Goal: Task Accomplishment & Management: Complete application form

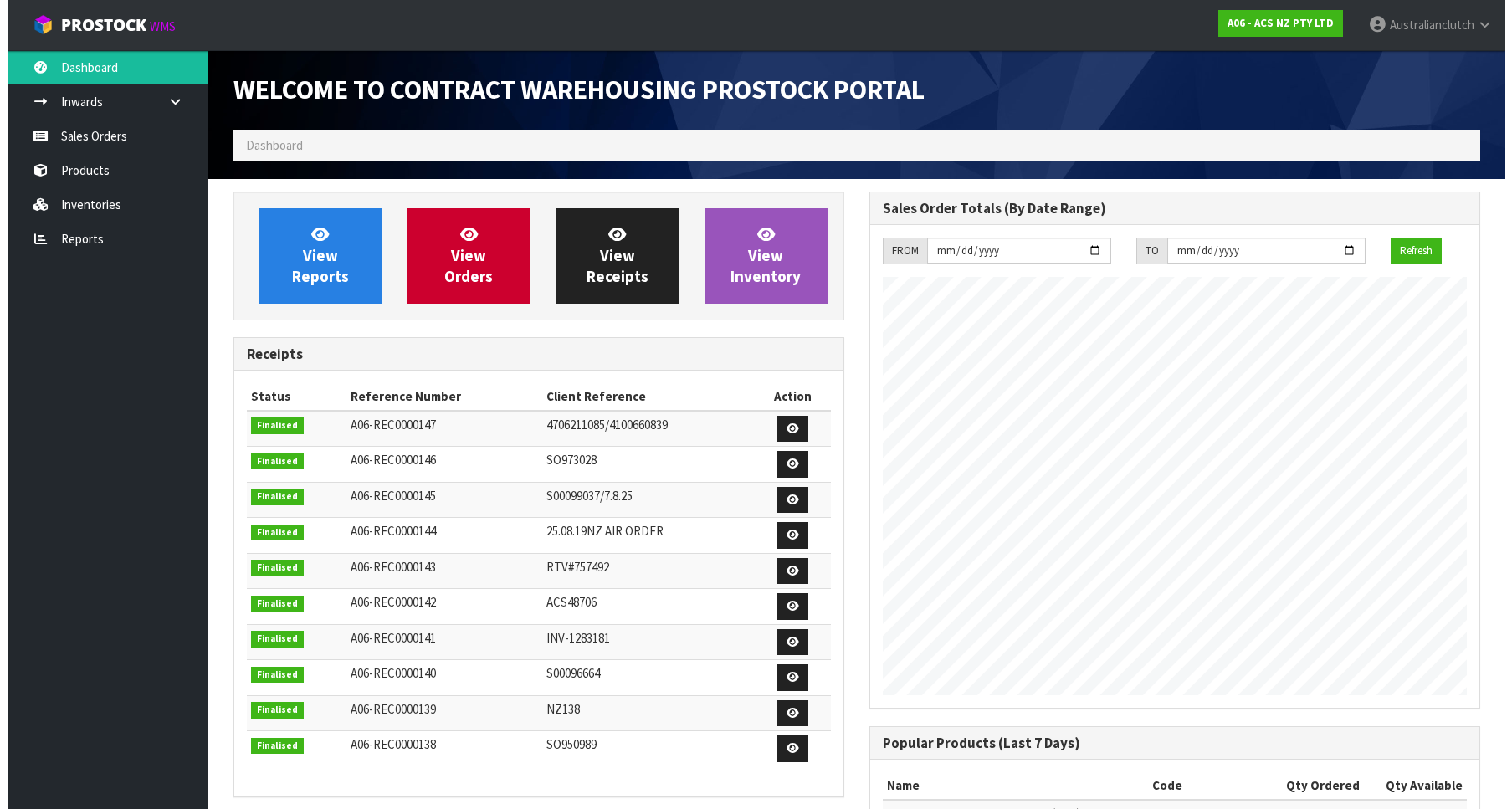
scroll to position [929, 636]
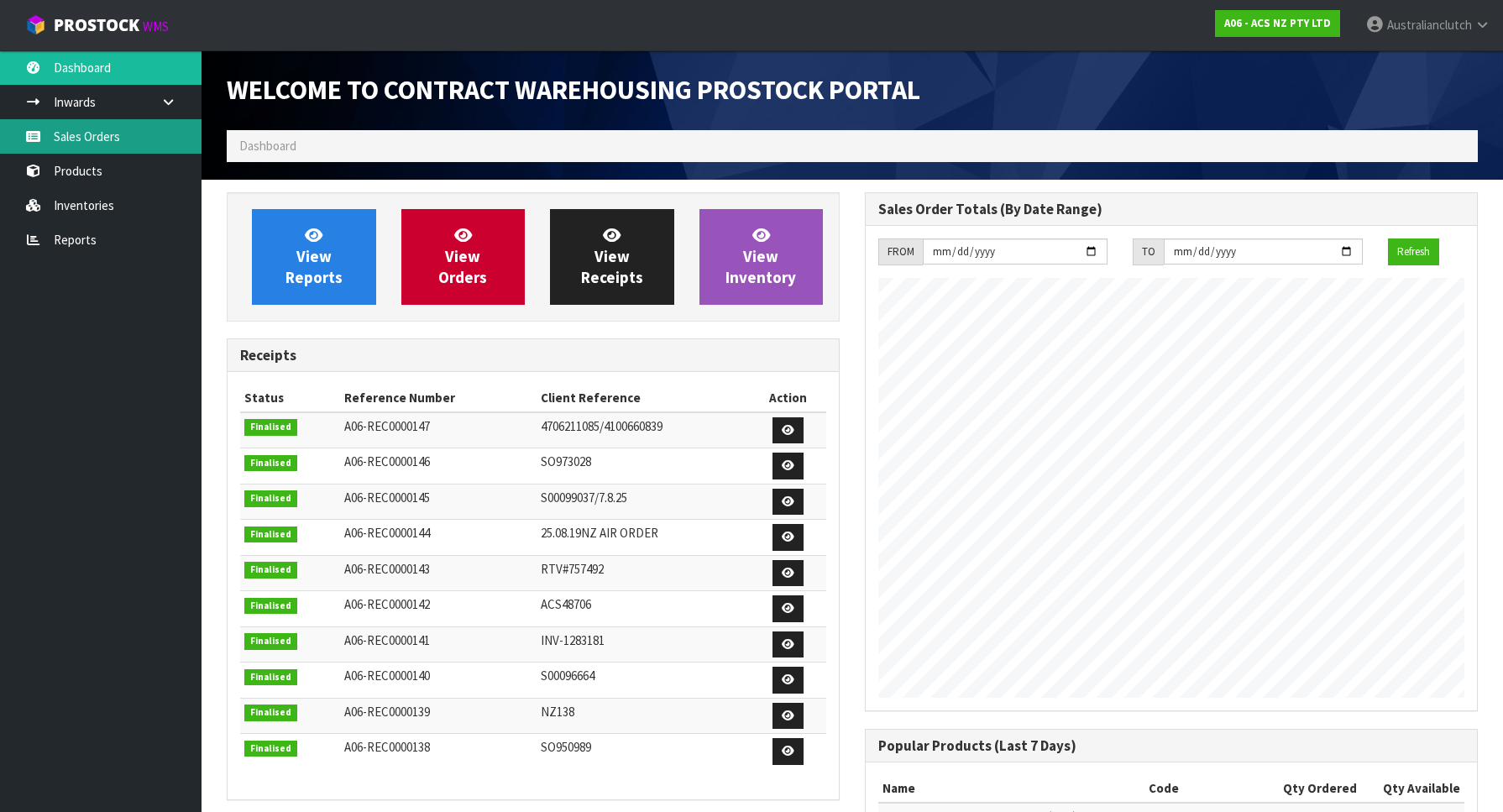
click at [166, 133] on link "Sales Orders" at bounding box center [101, 136] width 202 height 34
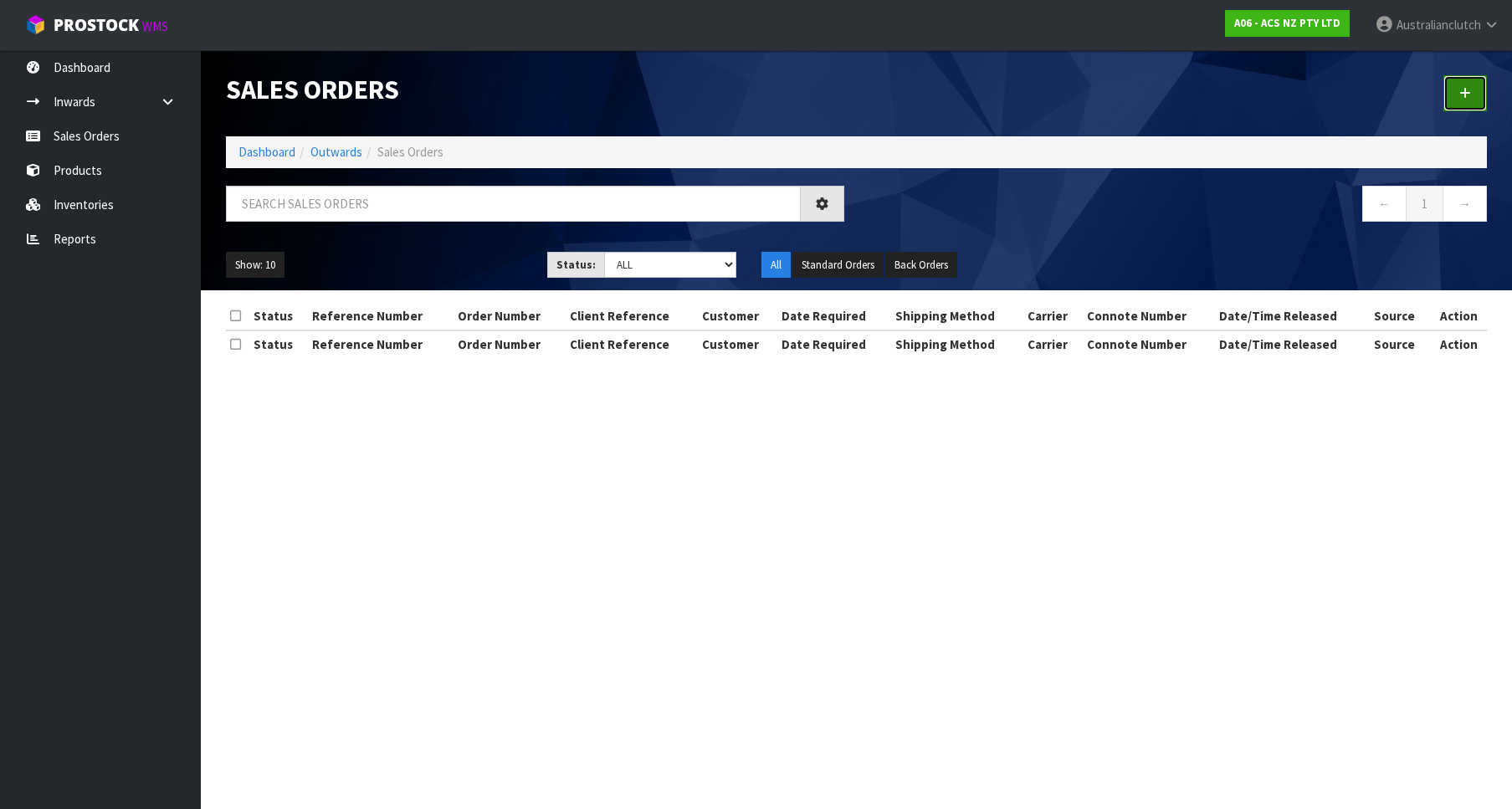
click at [1473, 104] on div at bounding box center [1179, 93] width 644 height 86
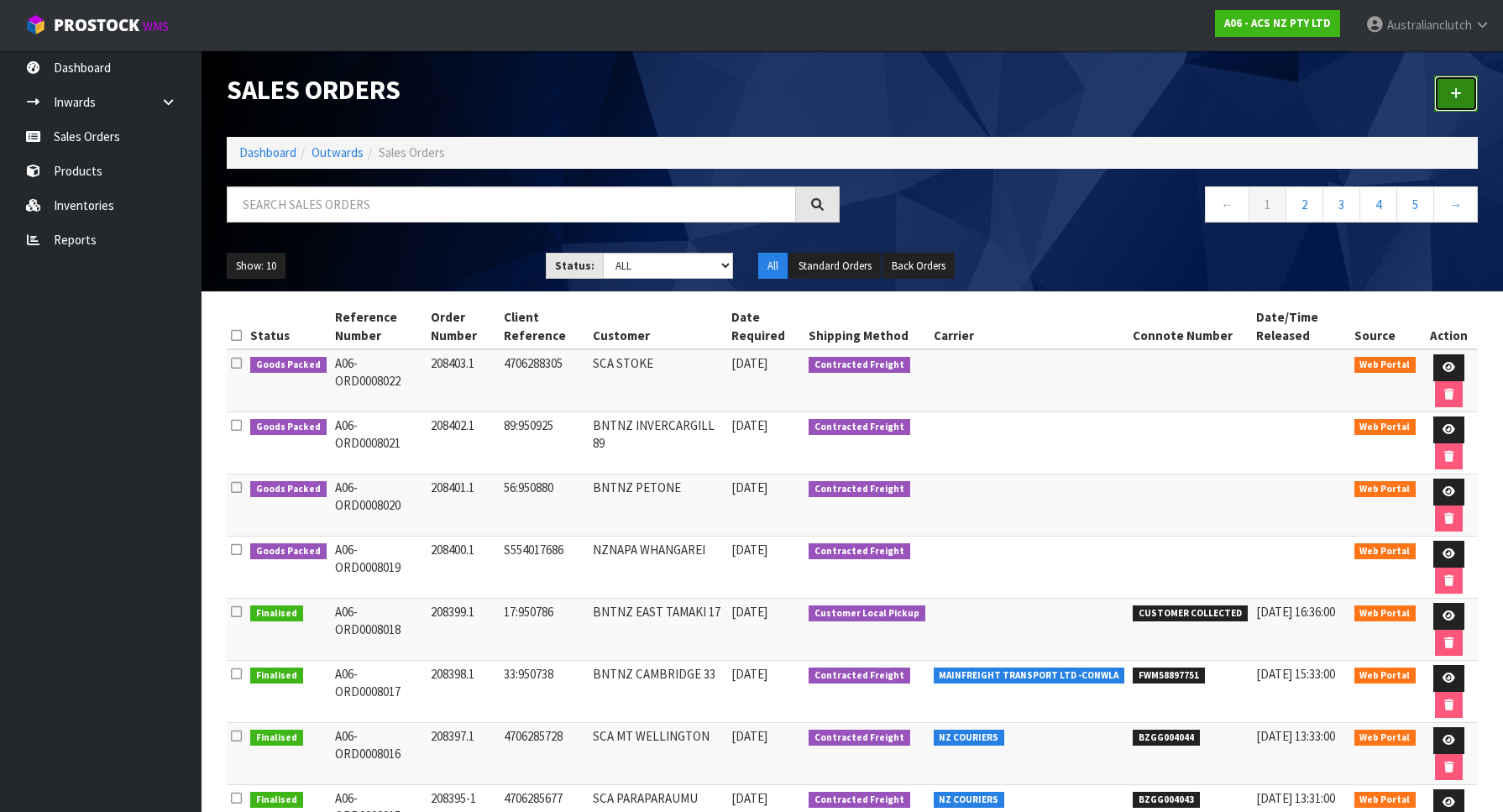
click at [1447, 103] on link at bounding box center [1456, 93] width 44 height 36
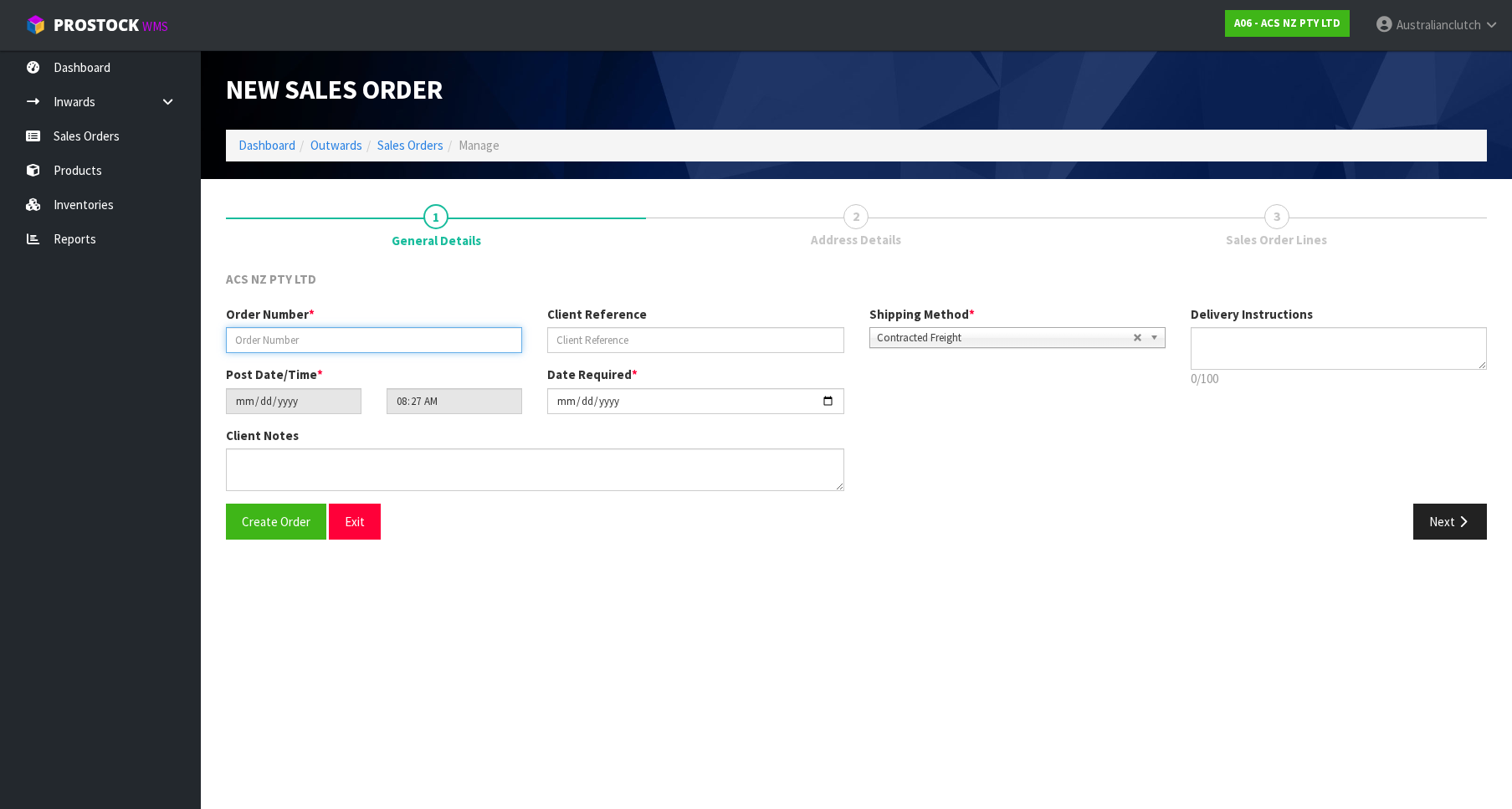
click at [404, 337] on input "text" at bounding box center [374, 340] width 296 height 26
paste input "208404.1"
type input "208404.1"
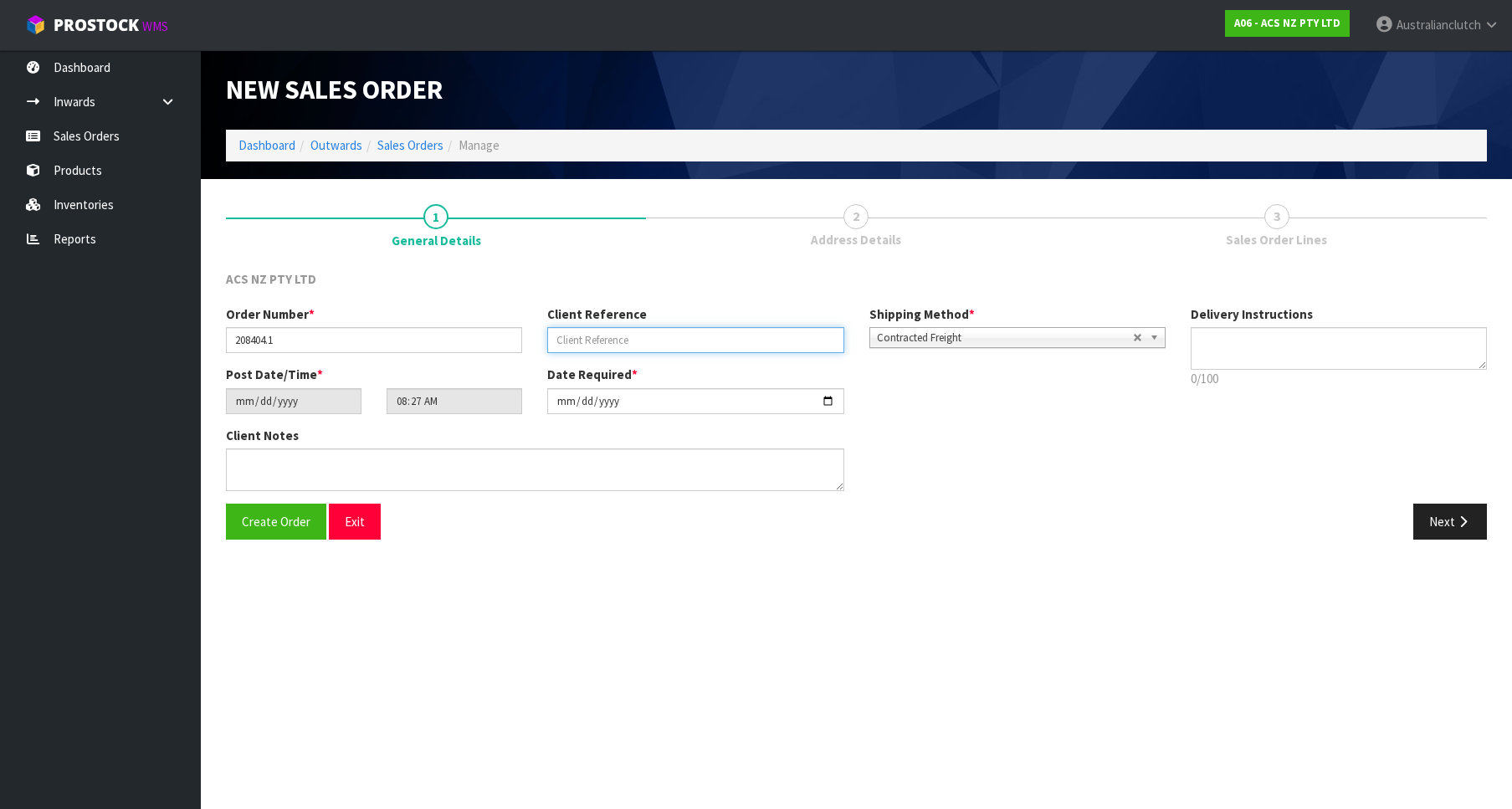
click at [737, 350] on input "text" at bounding box center [695, 340] width 296 height 26
paste input "71:951091"
type input "71:951091"
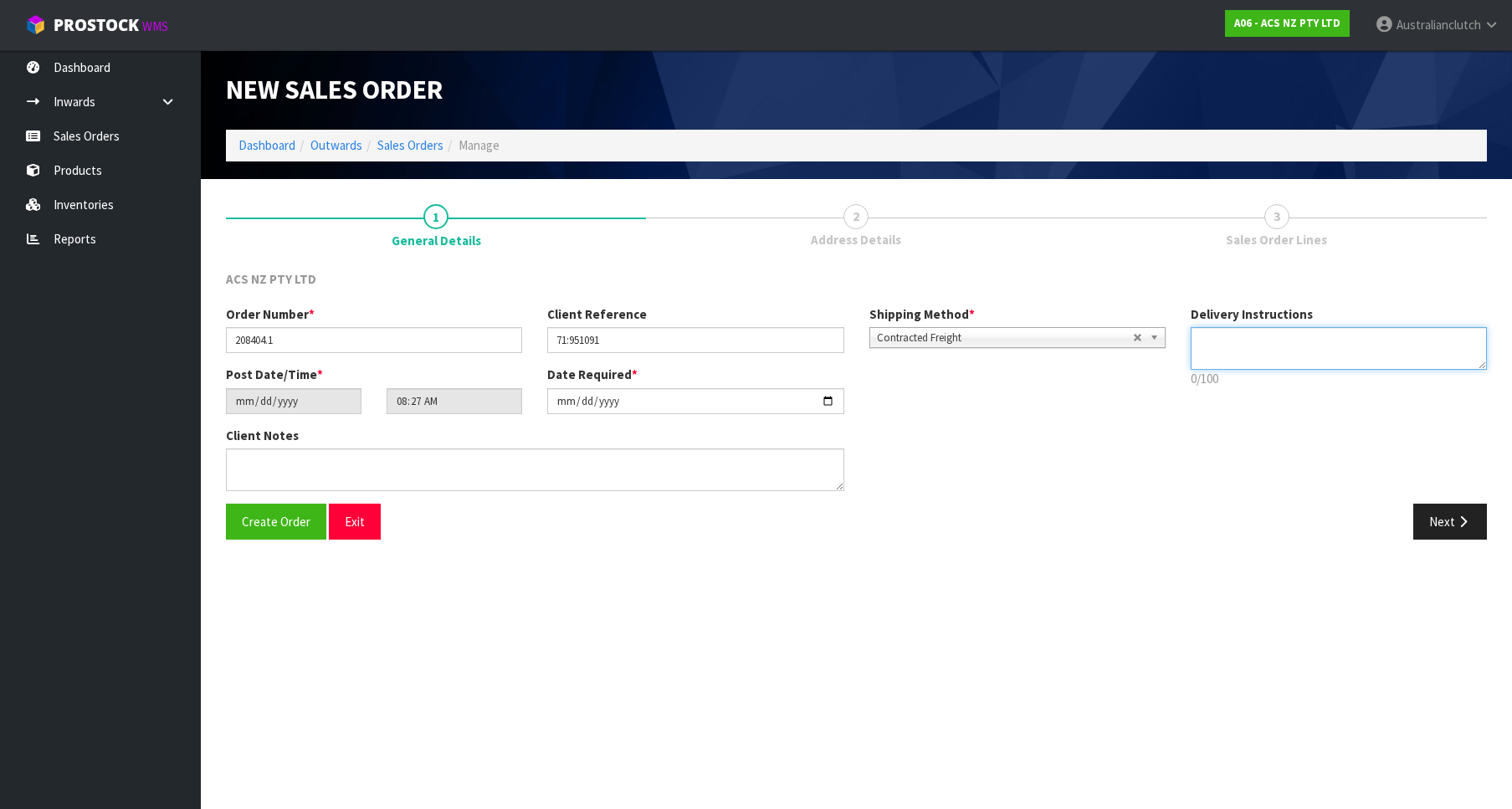
click at [1370, 347] on textarea at bounding box center [1339, 348] width 296 height 43
type textarea "PLEASE SEND VIA NZC"
drag, startPoint x: 1439, startPoint y: 535, endPoint x: 1510, endPoint y: 536, distance: 71.0
click at [1440, 535] on button "Next" at bounding box center [1450, 522] width 74 height 36
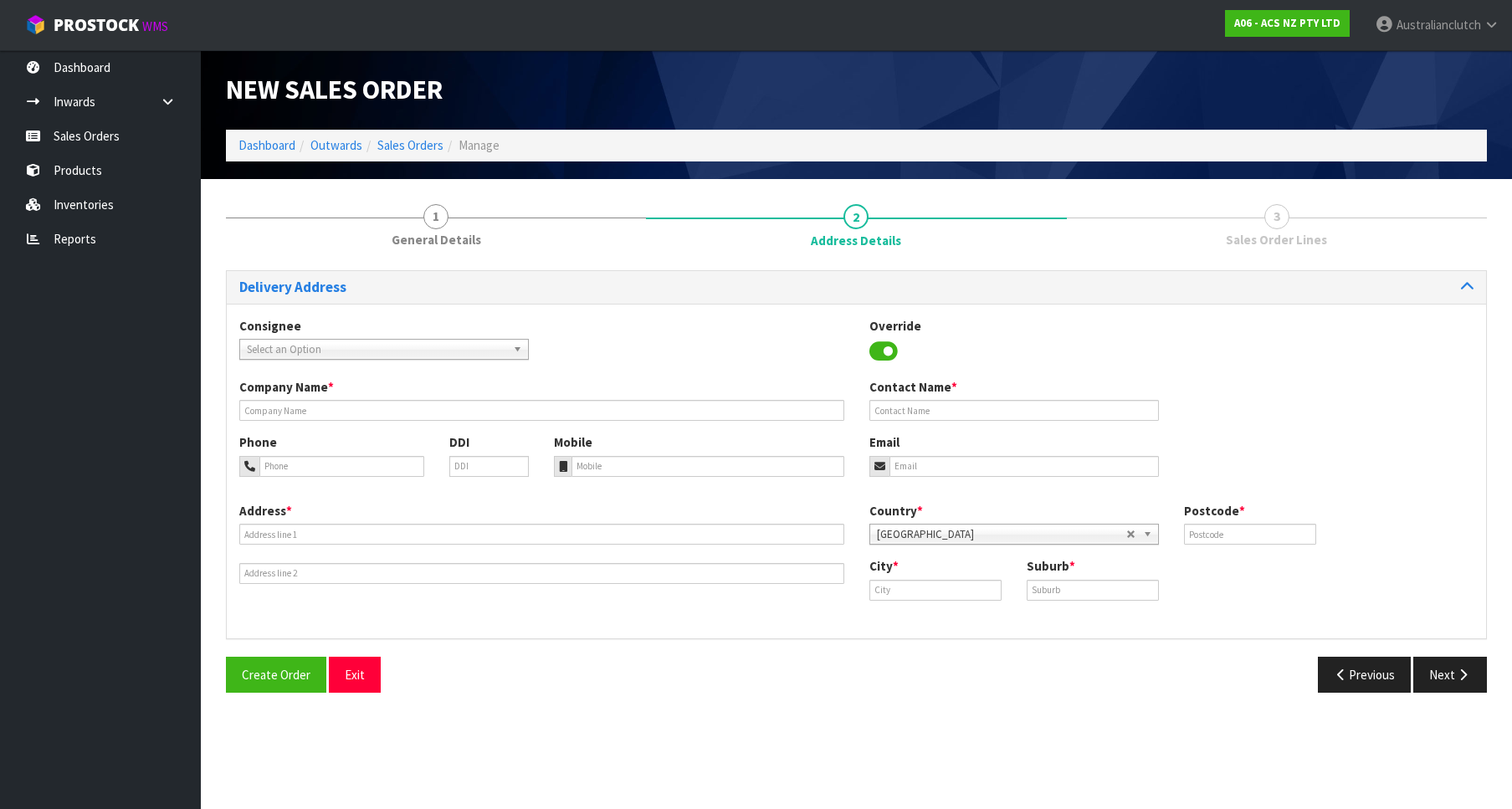
click at [384, 357] on span "Select an Option" at bounding box center [376, 349] width 259 height 20
type input "101659"
type input "BNTNZ BLENHEIM 71"
type input "CNR OPAWA [GEOGRAPHIC_DATA]"
type input "7201"
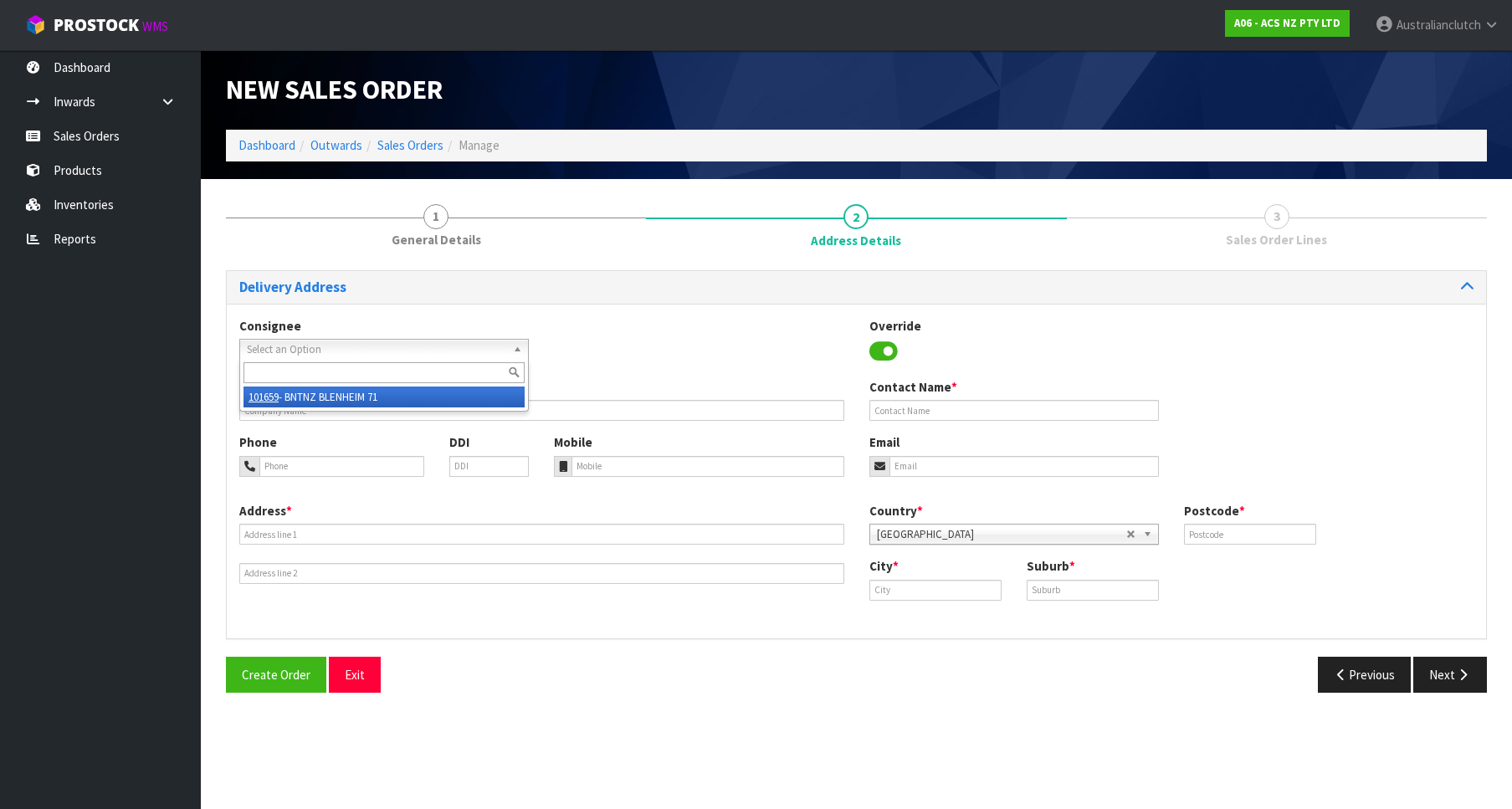
type input "BLENHEIM"
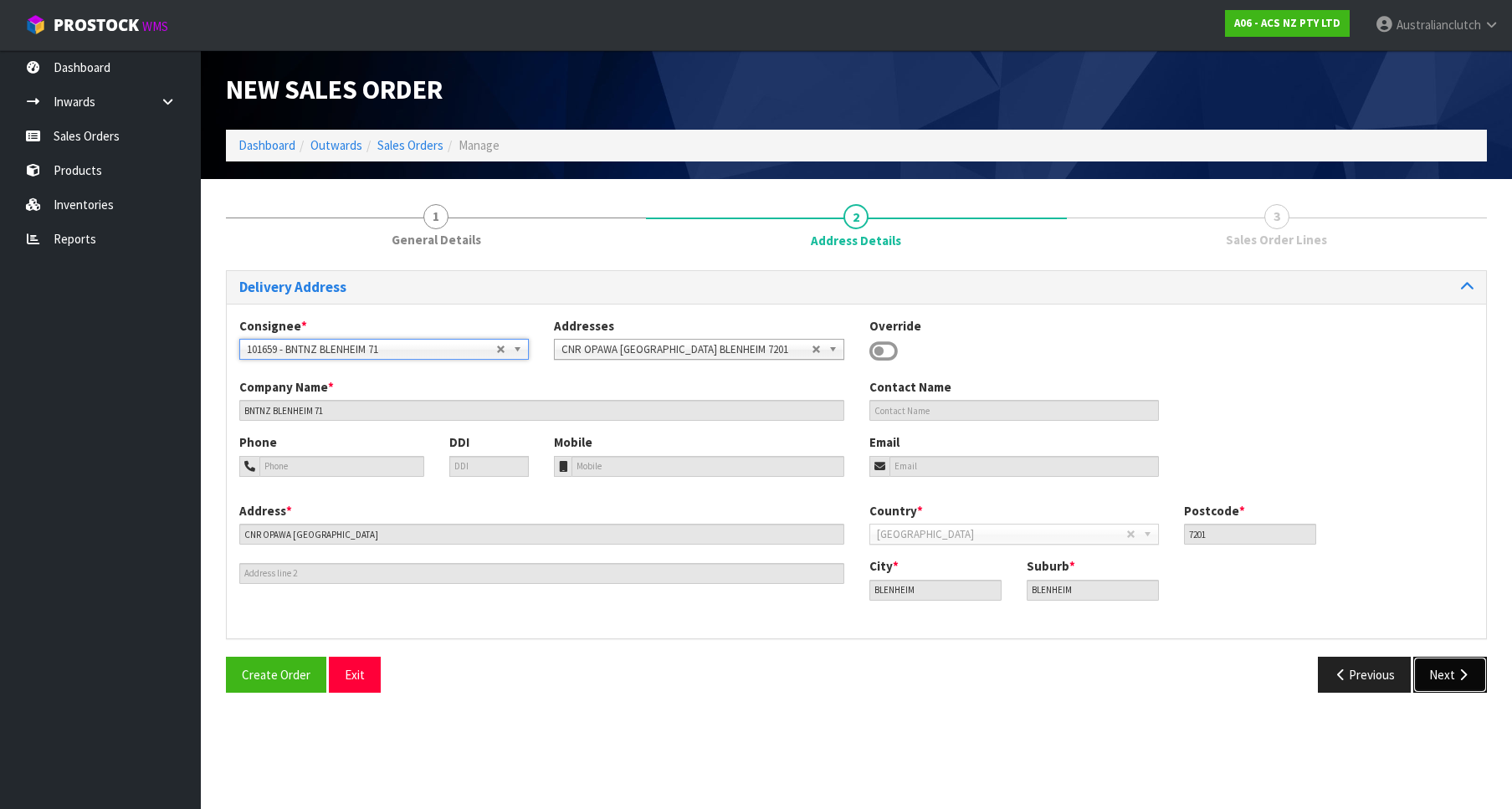
click at [1441, 680] on button "Next" at bounding box center [1450, 675] width 74 height 36
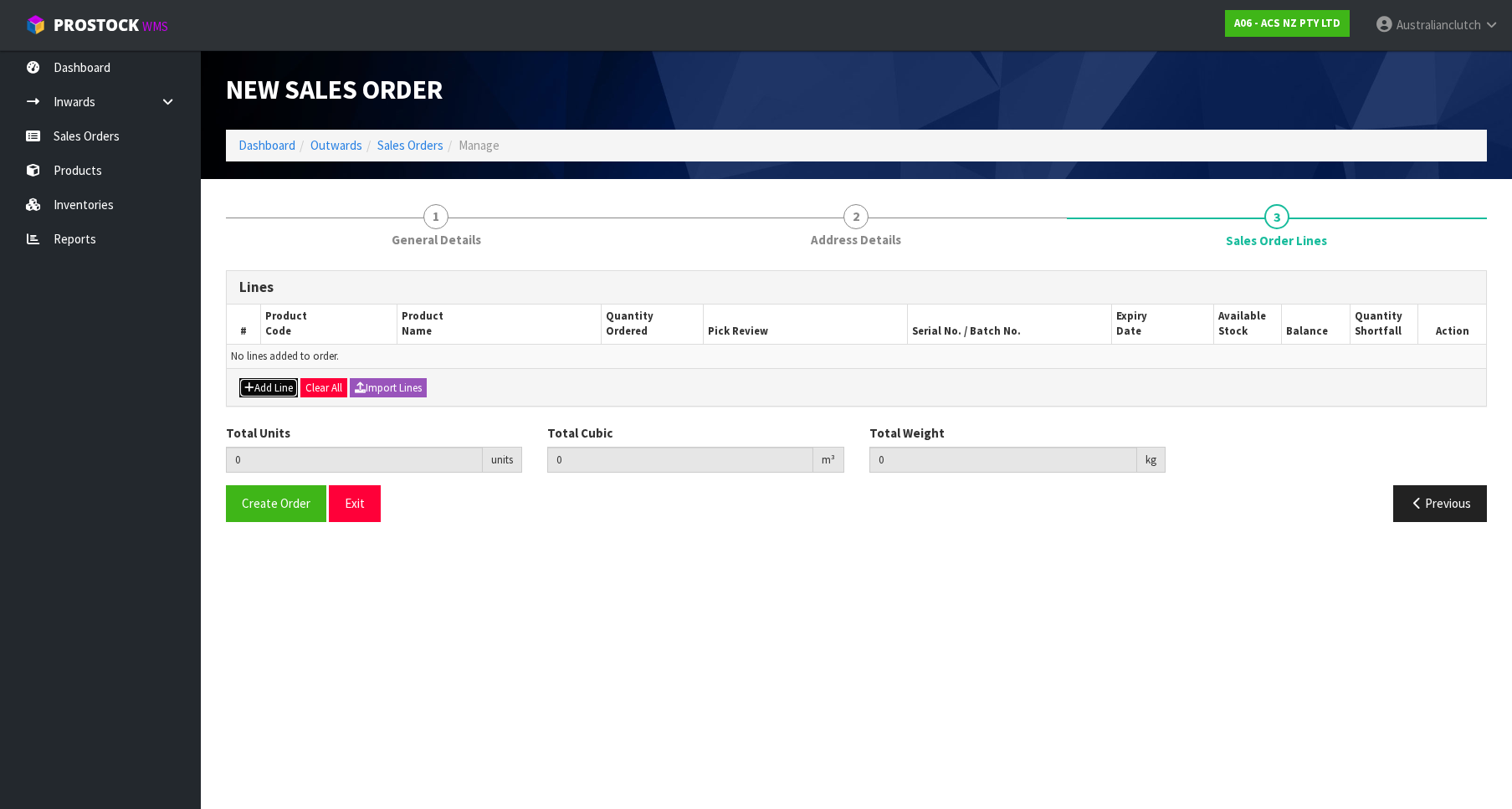
click at [253, 391] on icon "button" at bounding box center [249, 387] width 10 height 10
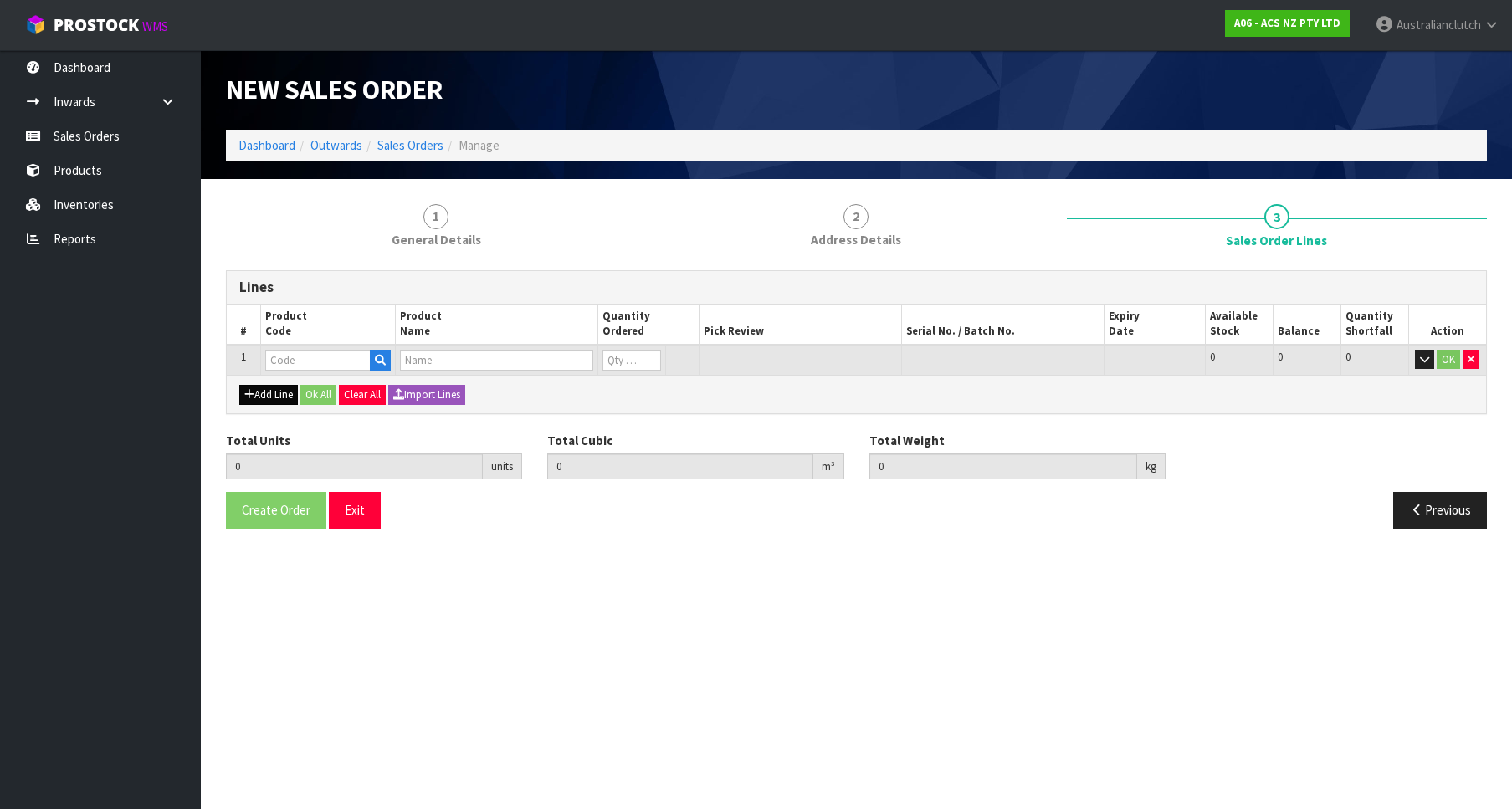
click at [310, 360] on input "text" at bounding box center [317, 360] width 105 height 21
type input "KFD22091"
click at [299, 388] on strong "KFD22091" at bounding box center [311, 388] width 56 height 16
type input "KFD22091"
type input "0.000000"
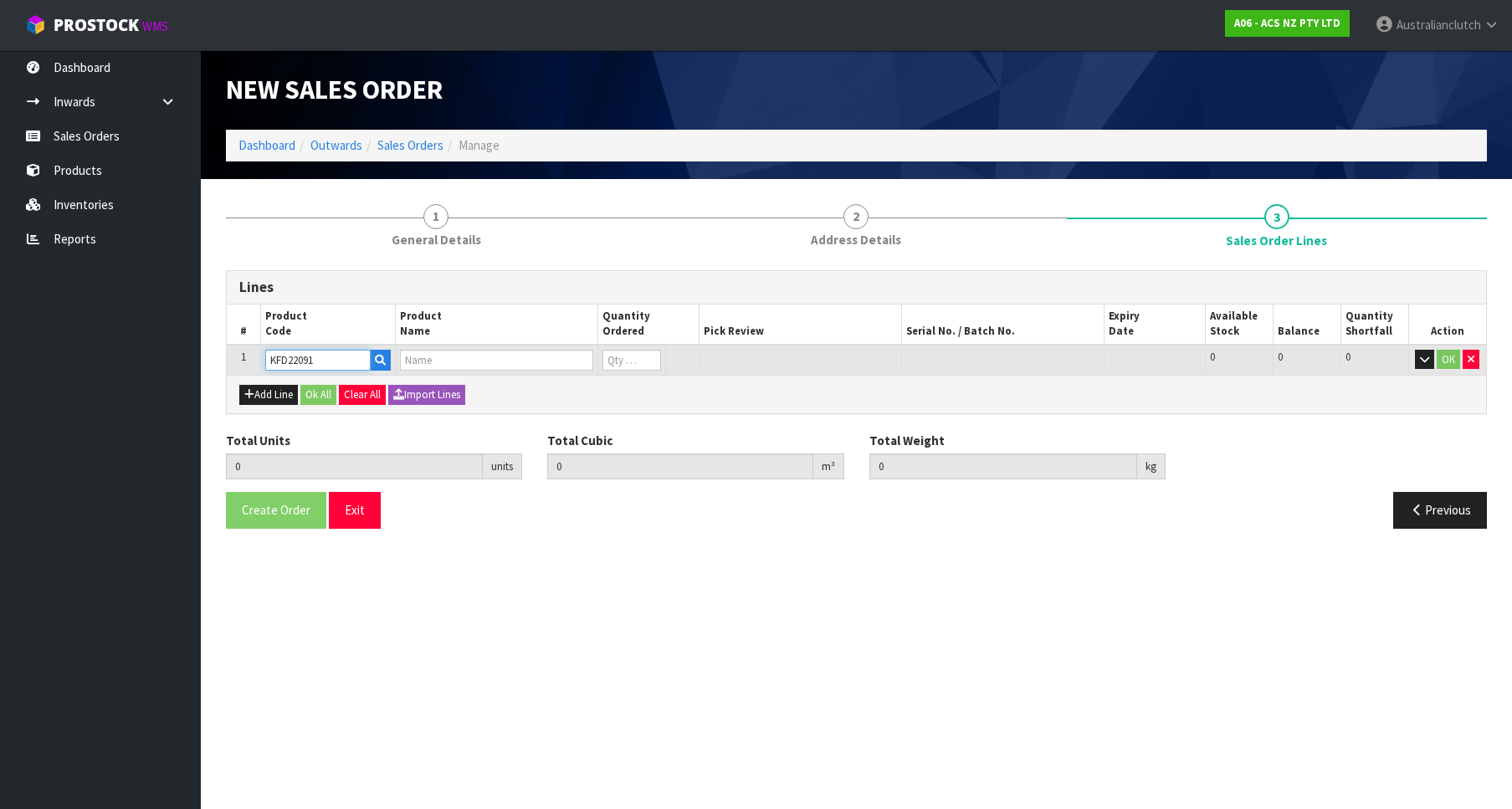
type input "0.000"
type input "KIT STD FORD ESCORT 2.0L"
type input "0"
type input "1"
type input "0.01054"
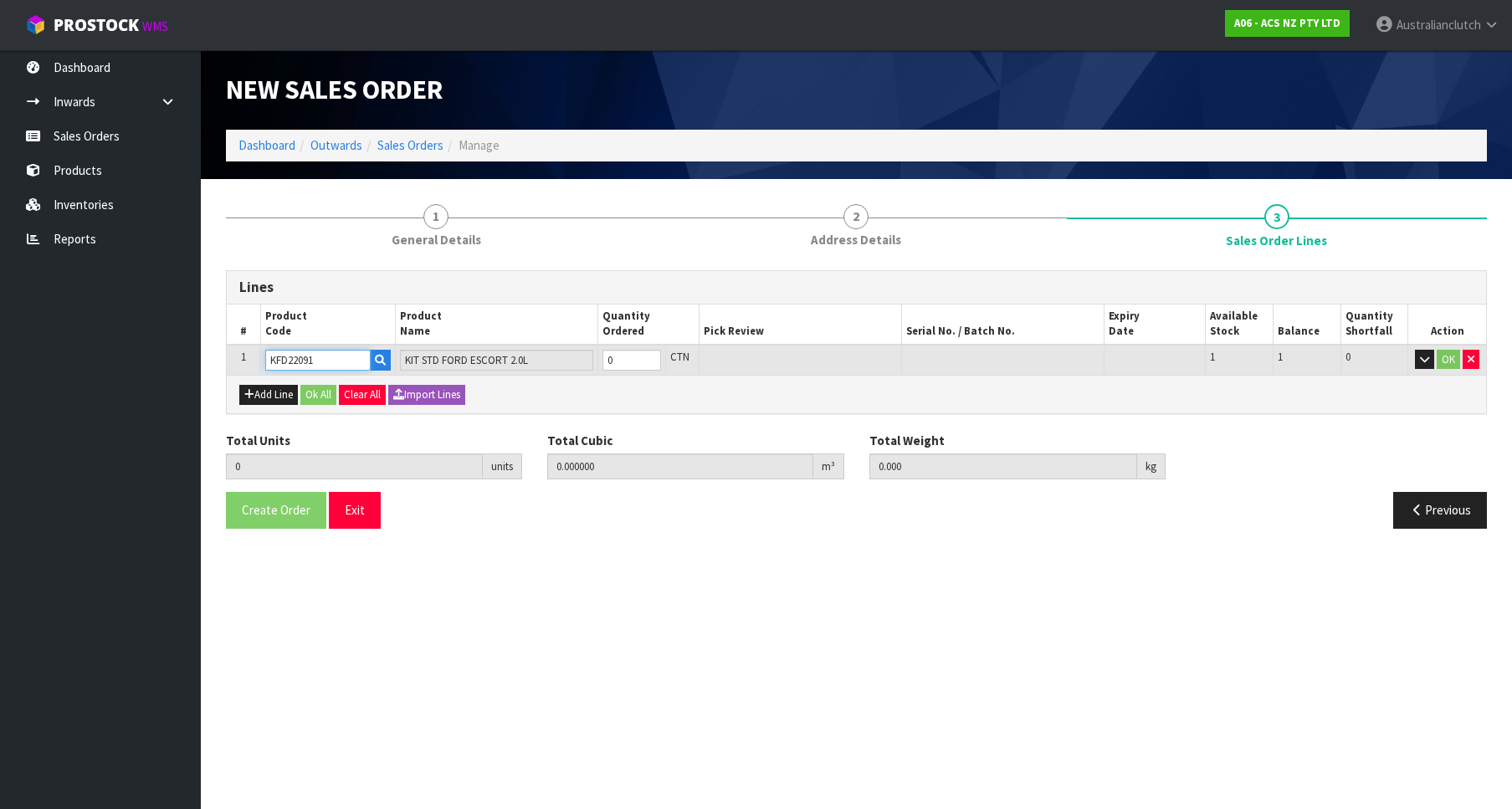
type input "6.52"
type input "1"
click at [650, 355] on input "1" at bounding box center [633, 360] width 59 height 21
click at [1451, 365] on button "OK" at bounding box center [1448, 359] width 24 height 20
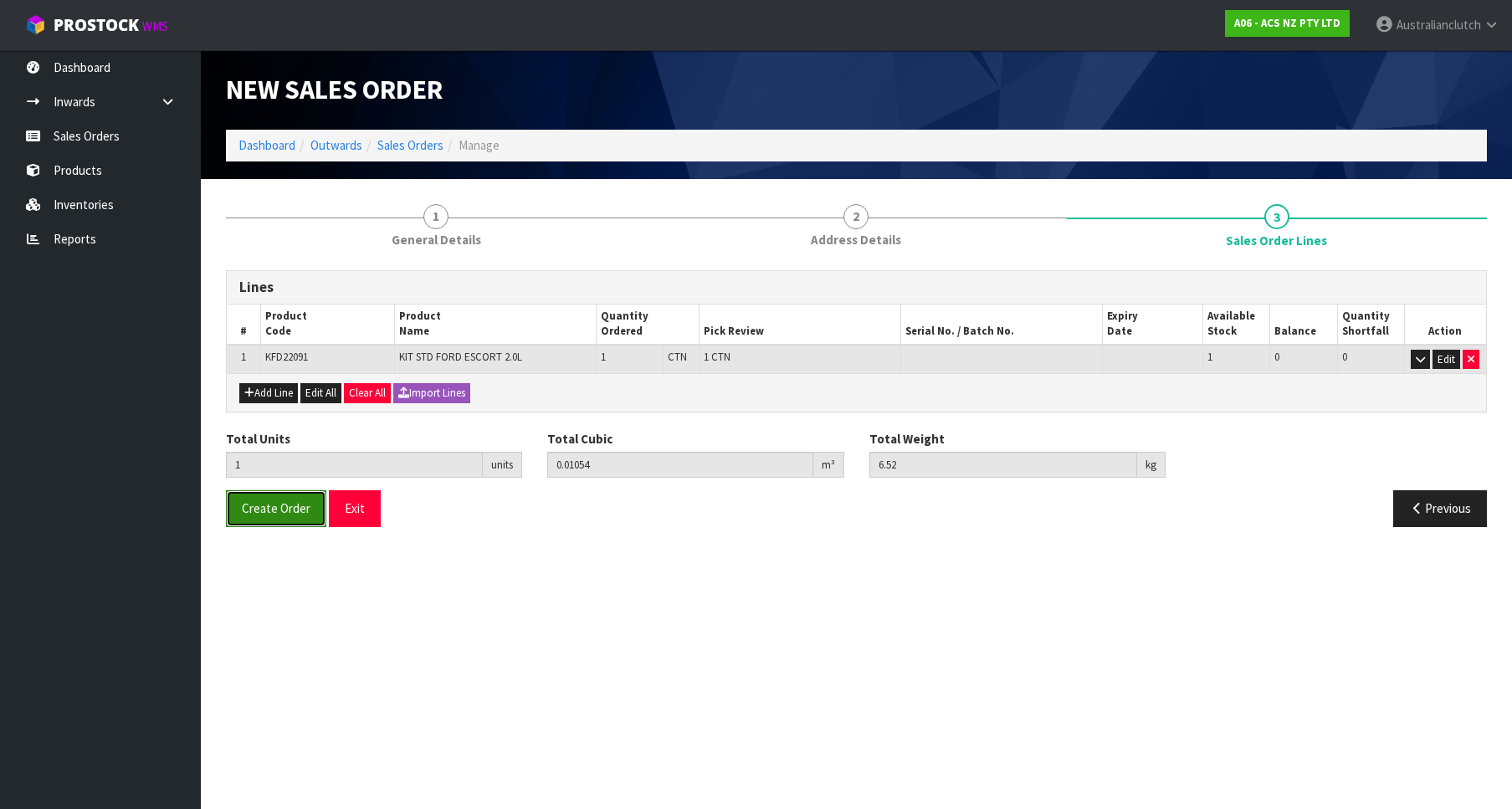
click at [260, 509] on span "Create Order" at bounding box center [276, 508] width 68 height 16
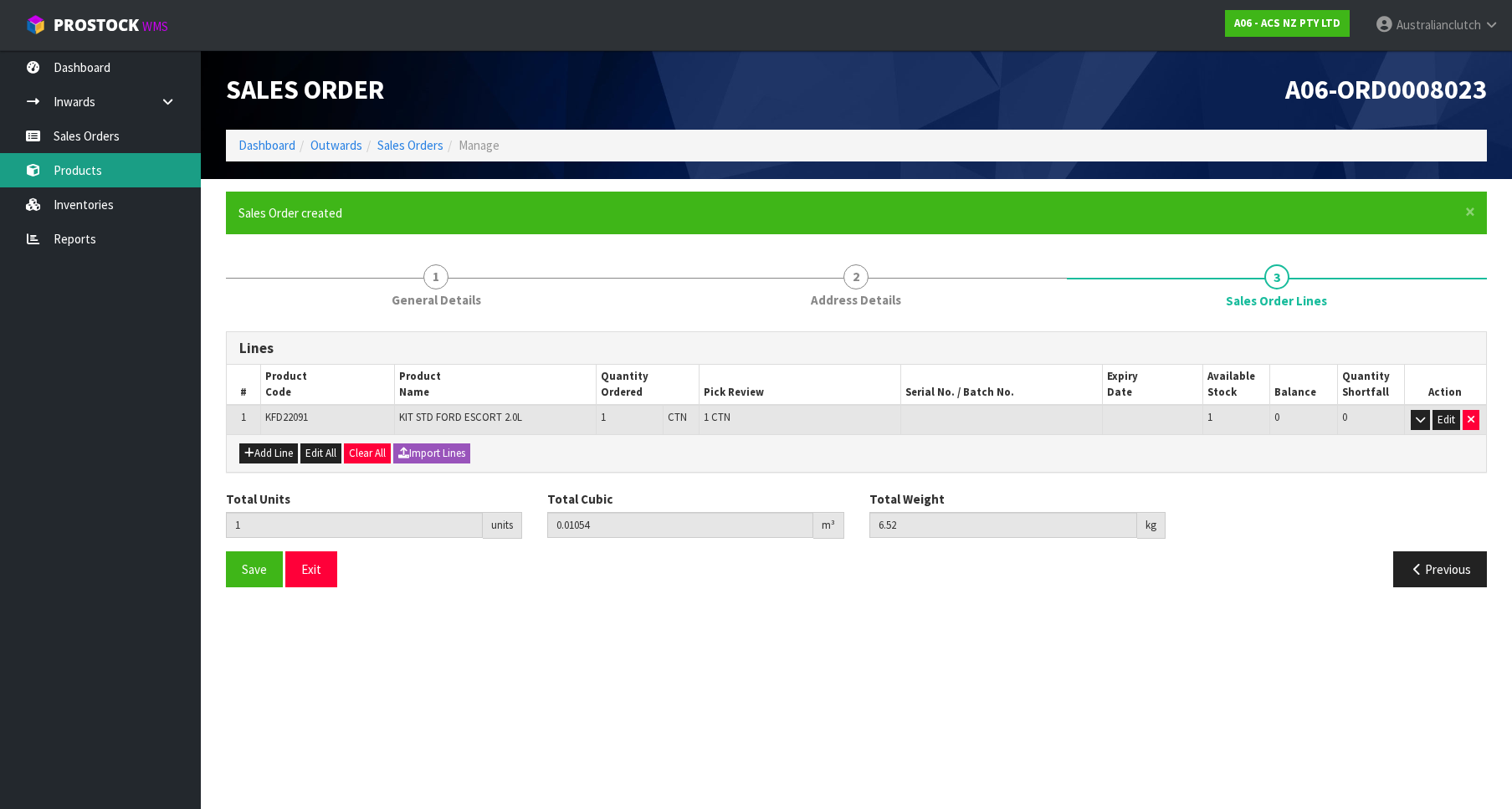
click at [152, 155] on link "Products" at bounding box center [101, 170] width 201 height 34
click at [137, 142] on body "Toggle navigation ProStock WMS A06 - ACS NZ PTY LTD Australianclutch Logout Das…" at bounding box center [756, 404] width 1512 height 809
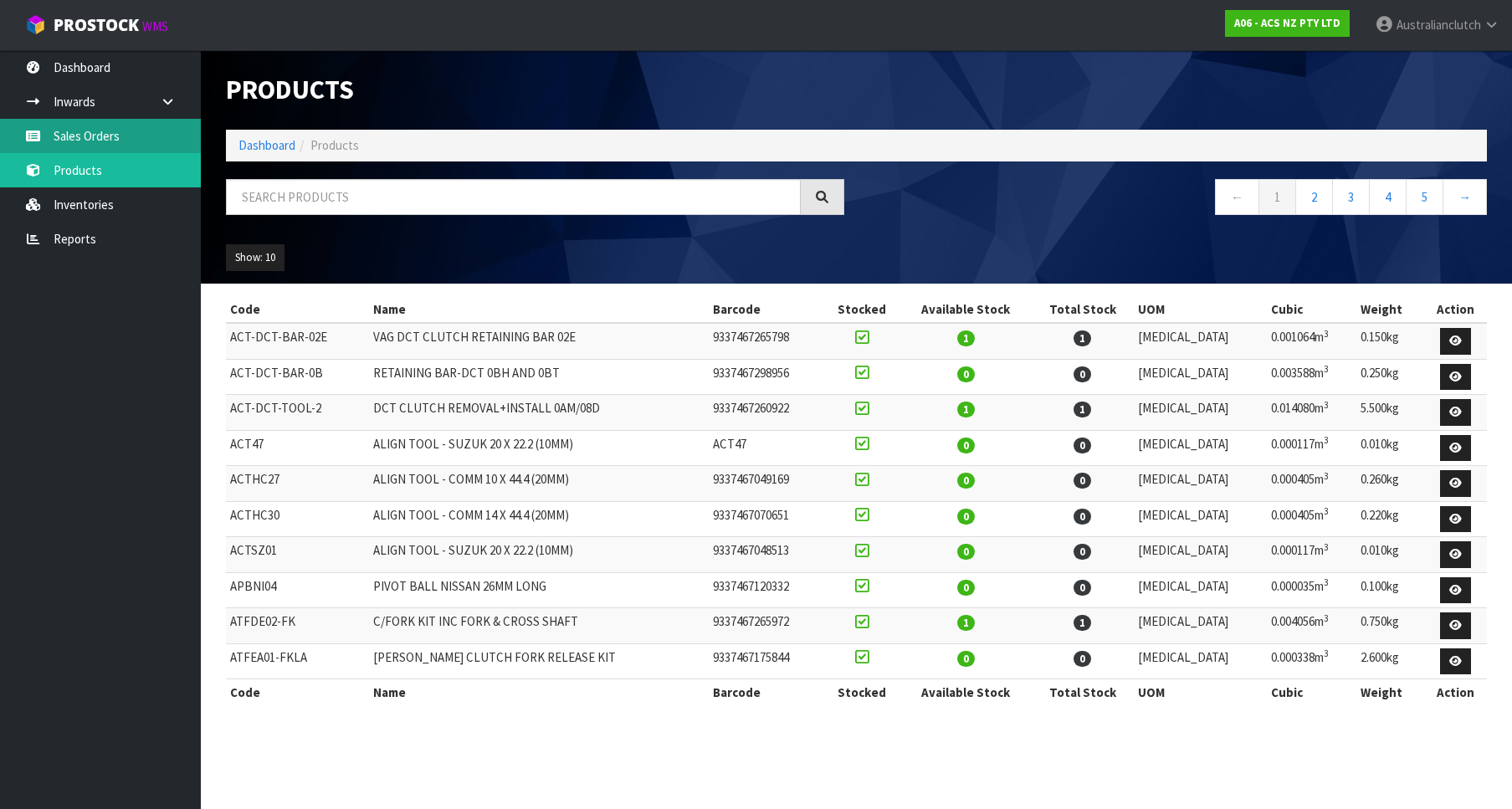
click at [98, 141] on link "Sales Orders" at bounding box center [101, 136] width 201 height 34
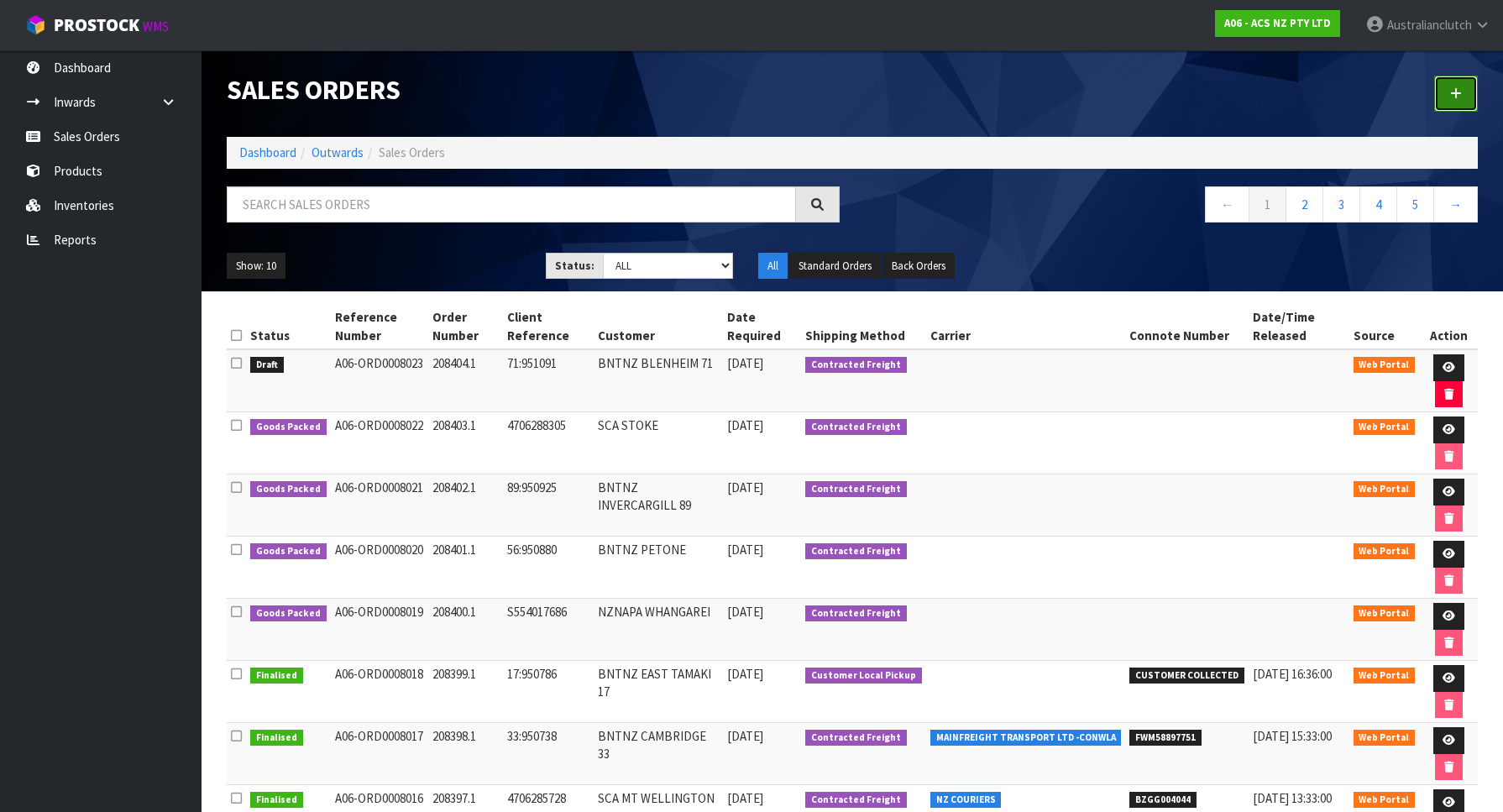
click at [1451, 102] on link at bounding box center [1456, 93] width 44 height 36
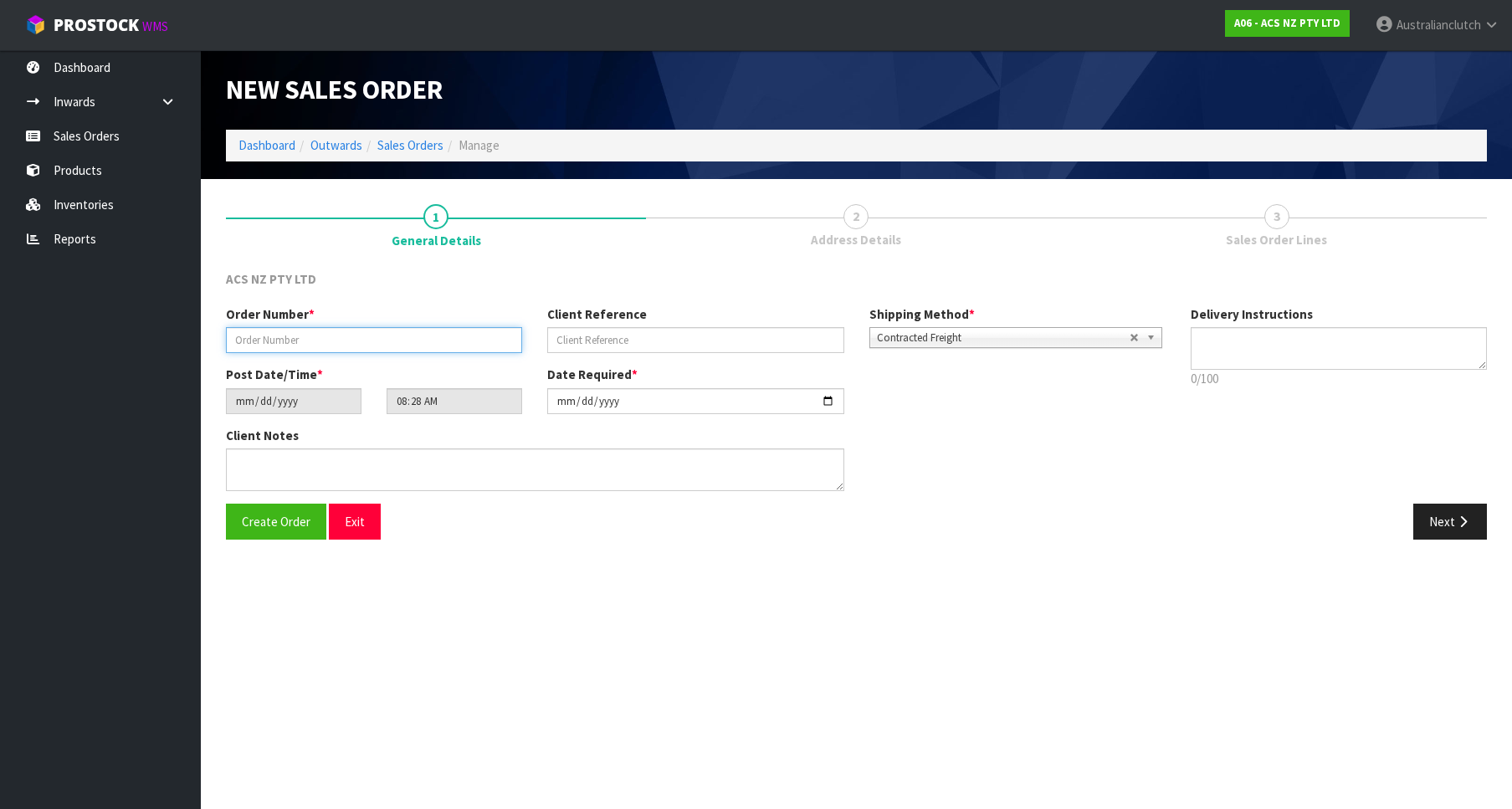
click at [389, 351] on input "text" at bounding box center [374, 340] width 296 height 26
paste input "208405.1"
type input "208405.1"
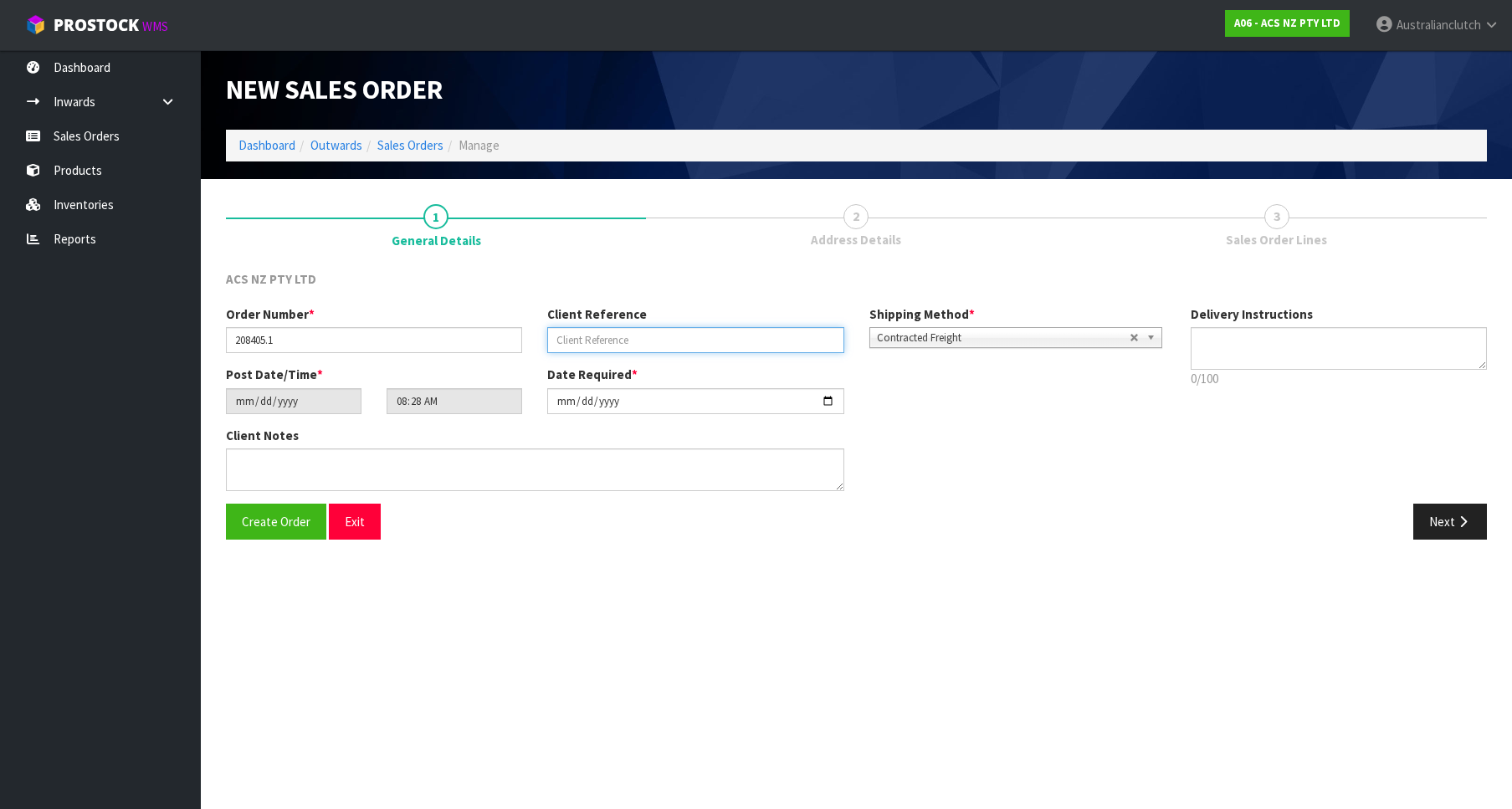
click at [711, 330] on input "text" at bounding box center [695, 340] width 296 height 26
paste input "12:951105"
type input "12:951105"
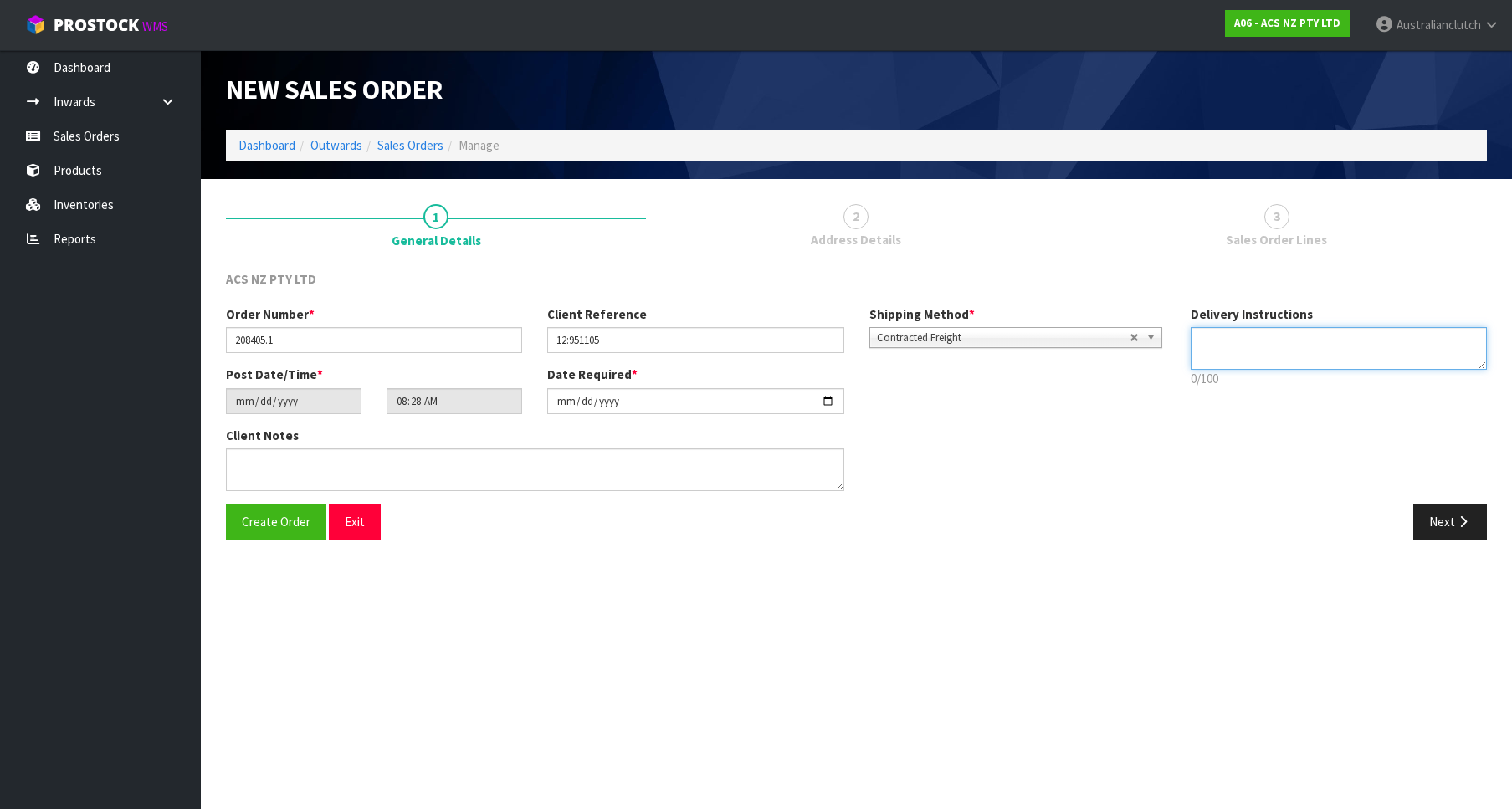
click at [1357, 347] on textarea at bounding box center [1339, 348] width 296 height 43
type textarea "PLEASE SEND VIA NZC"
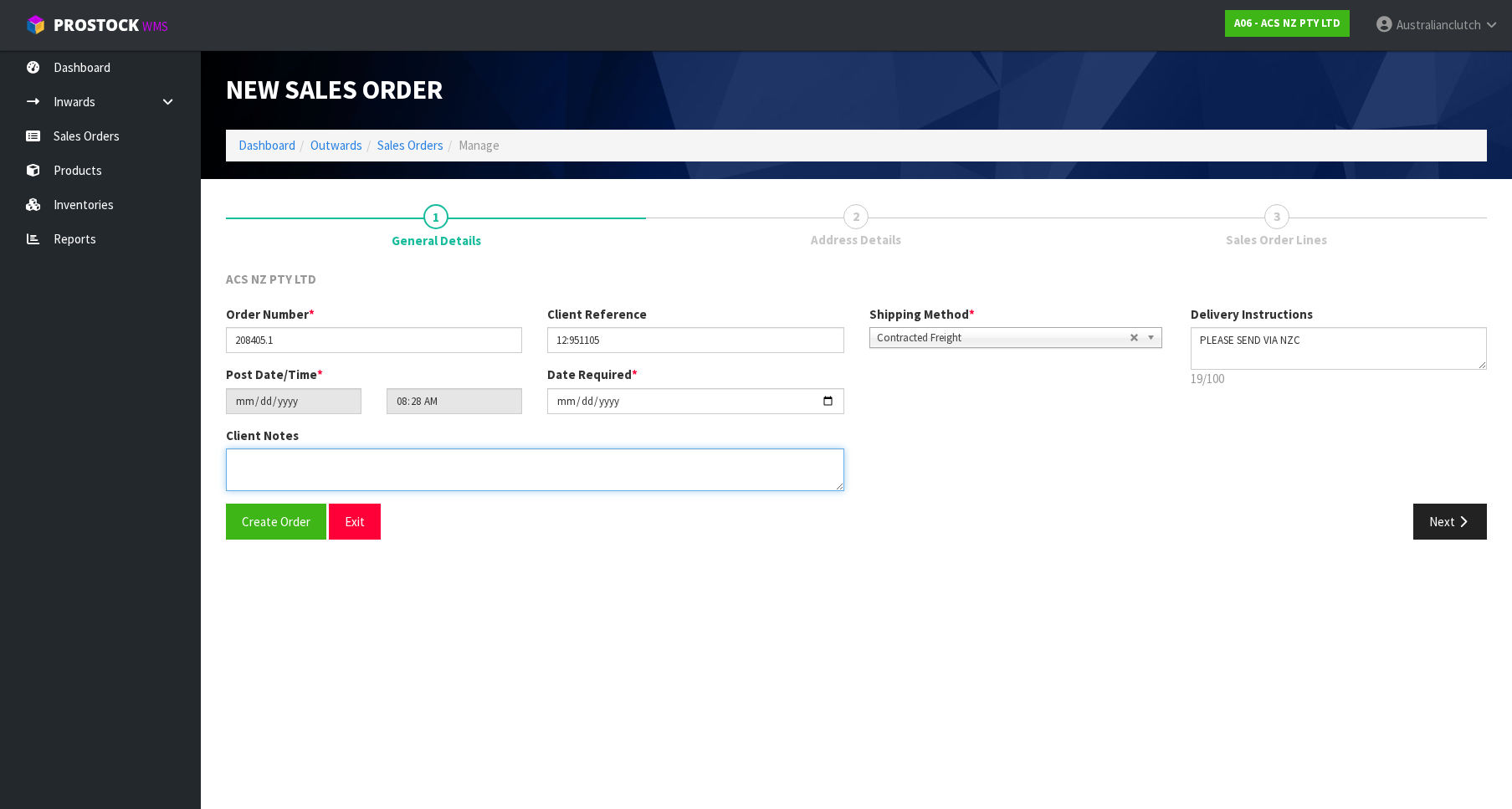
click at [628, 468] on textarea at bounding box center [535, 469] width 618 height 43
type textarea "NO PAPERWORK PLZ"
click at [1448, 539] on button "Next" at bounding box center [1450, 522] width 74 height 36
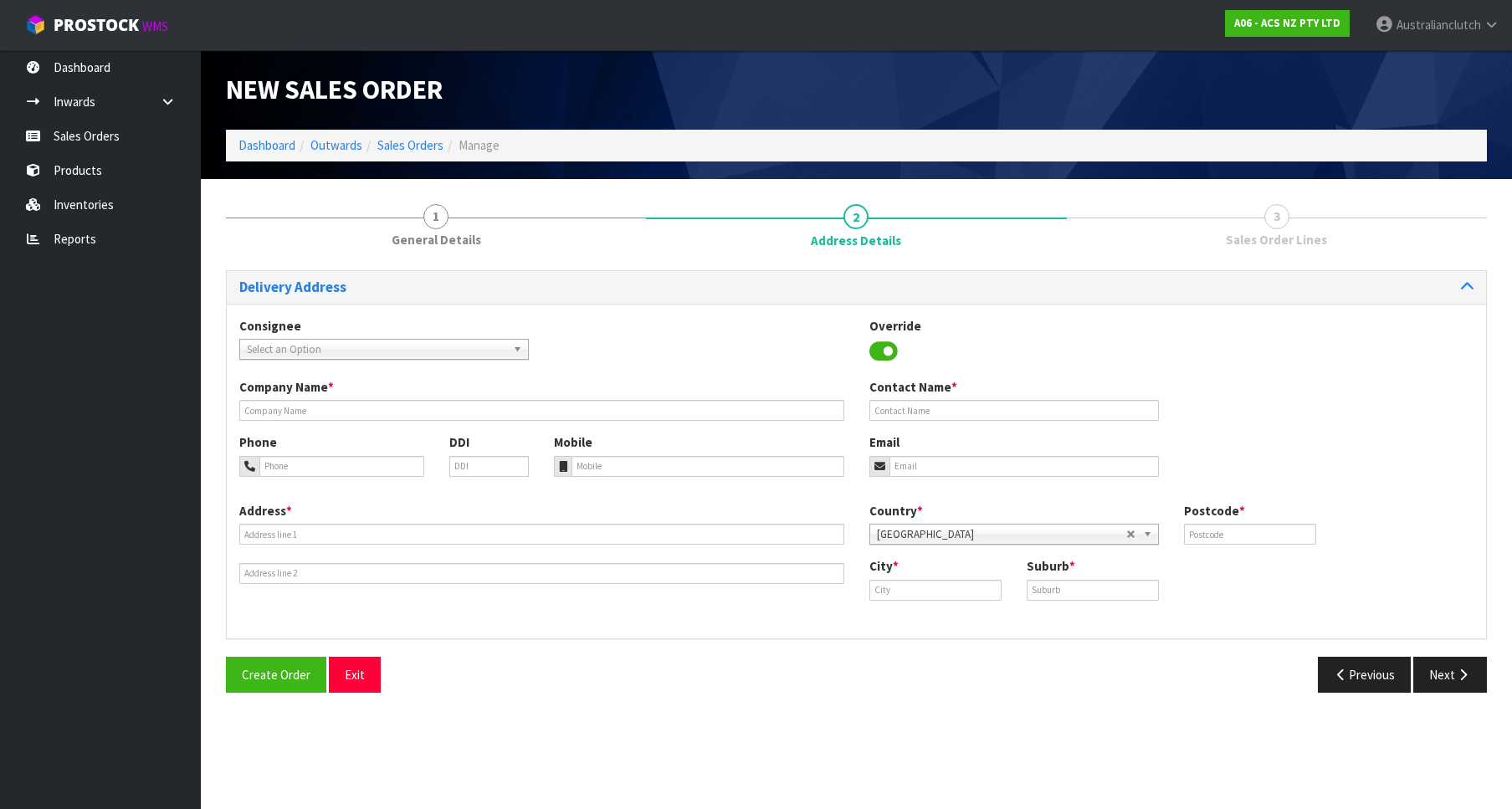
click at [428, 346] on span "Select an Option" at bounding box center [376, 349] width 259 height 20
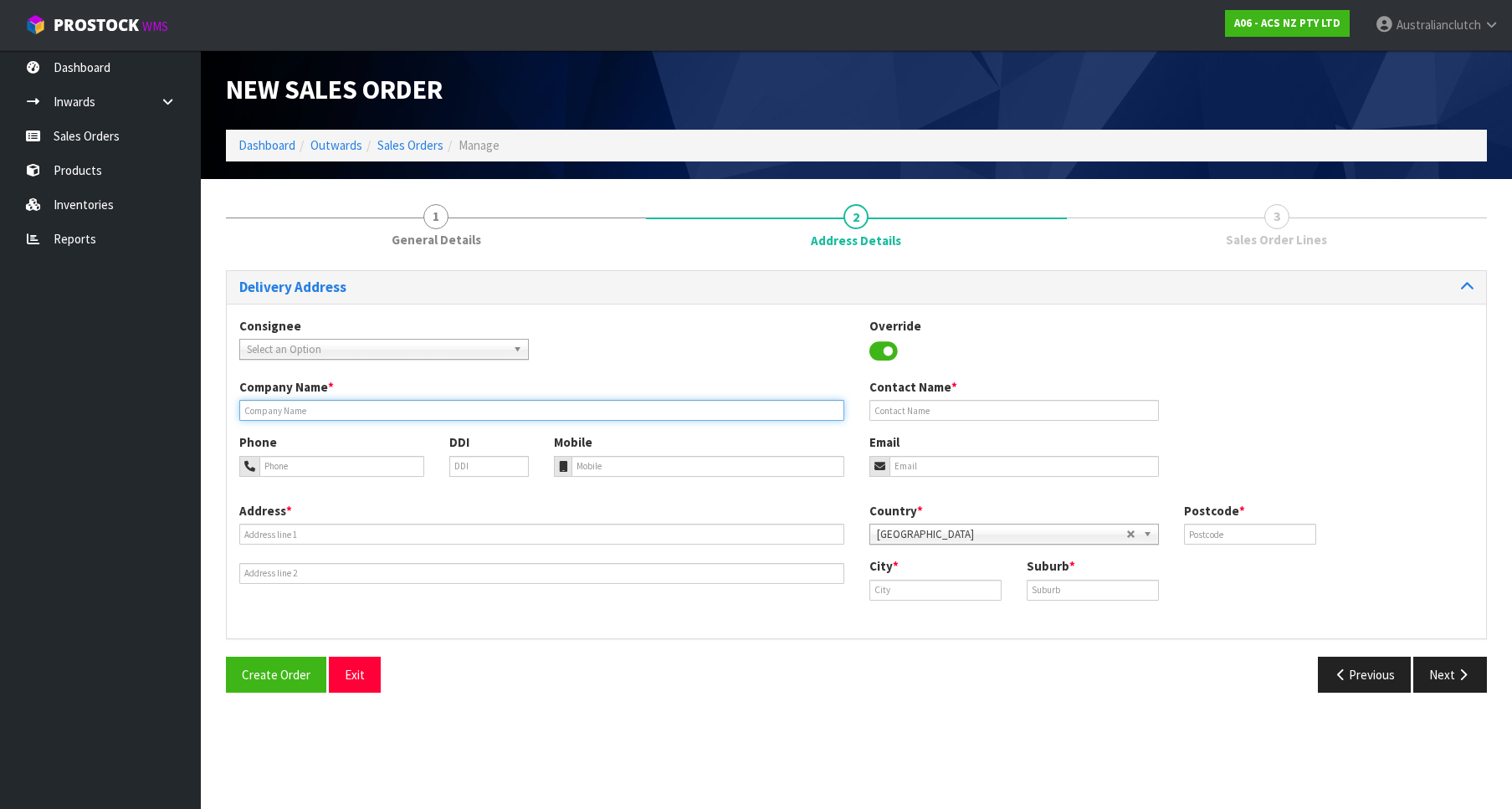
click at [363, 403] on input "text" at bounding box center [541, 410] width 605 height 21
paste input "EPSOM AUTOMOTIVE"
type input "EPSOM AUTOMOTIVE"
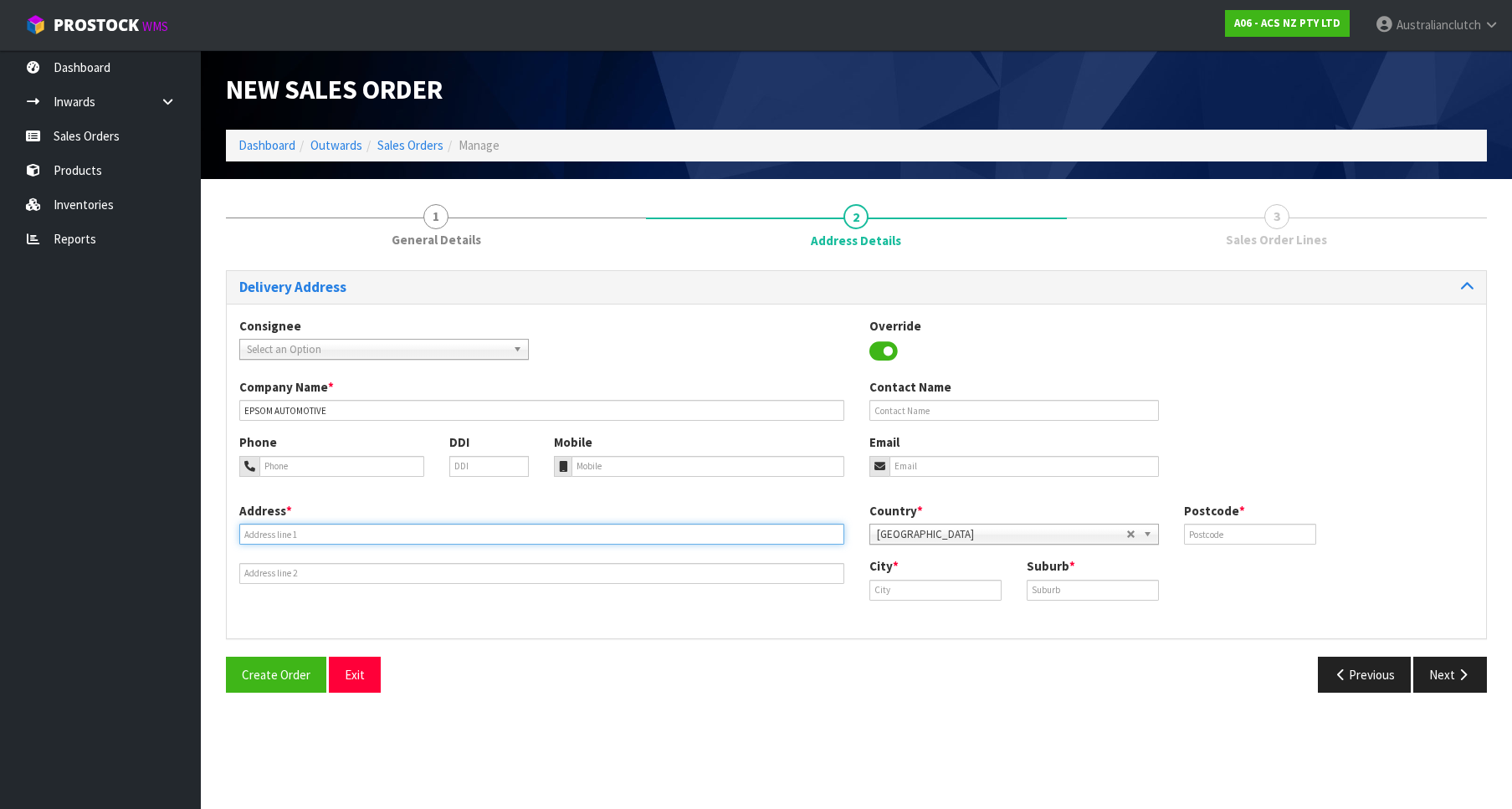
click at [763, 525] on input "text" at bounding box center [541, 535] width 605 height 21
paste input "[STREET_ADDRESS]"
type input "[STREET_ADDRESS]"
click at [912, 600] on div "City * Suburb *" at bounding box center [1172, 585] width 631 height 55
drag, startPoint x: 966, startPoint y: 603, endPoint x: 955, endPoint y: 599, distance: 11.7
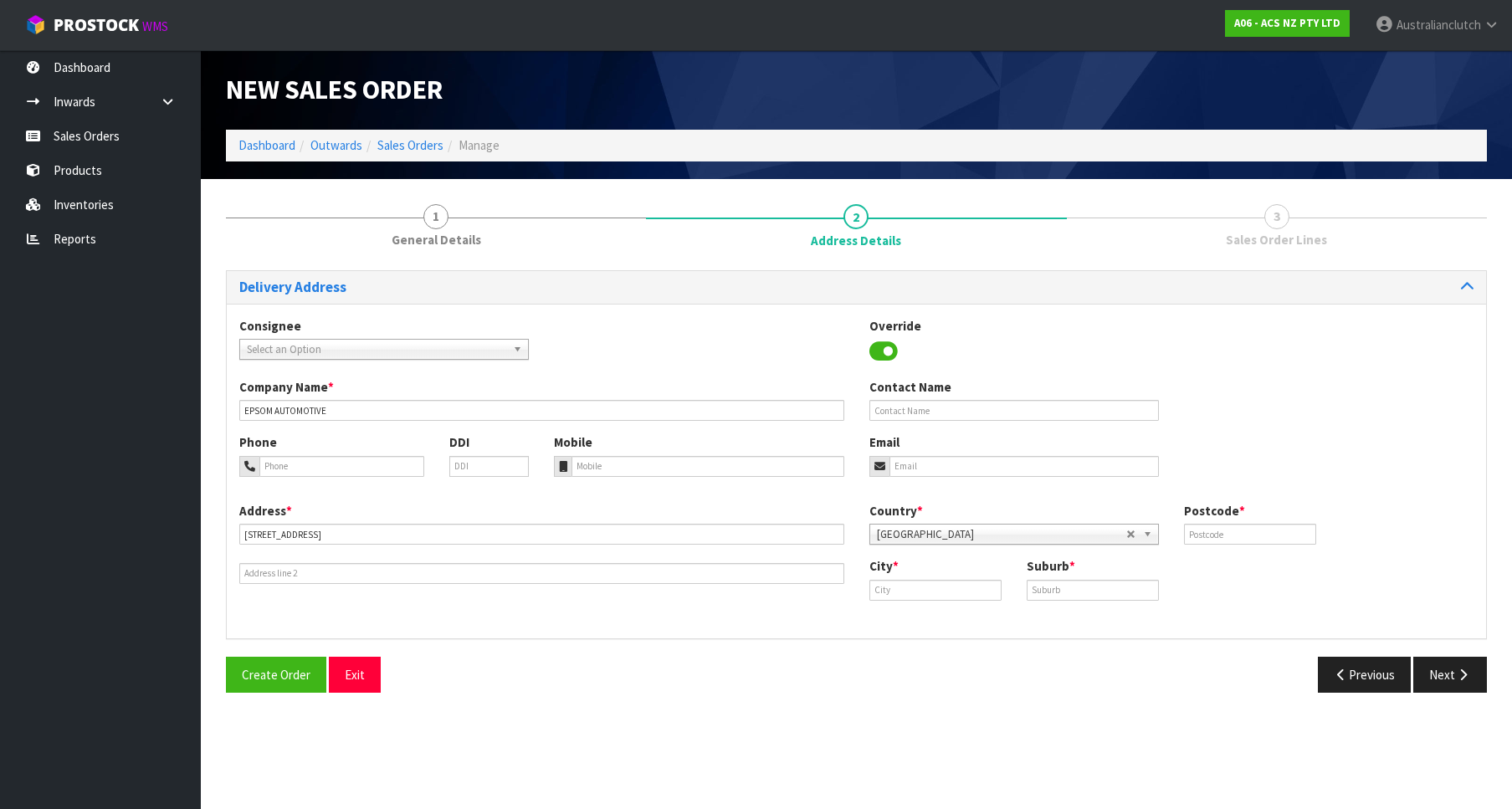
click at [962, 602] on div "City * Suburb *" at bounding box center [1172, 585] width 631 height 55
click at [955, 599] on input "text" at bounding box center [936, 591] width 132 height 21
paste input "EPSOM"
type input "EPSOM"
click at [1069, 592] on input "text" at bounding box center [1092, 591] width 132 height 21
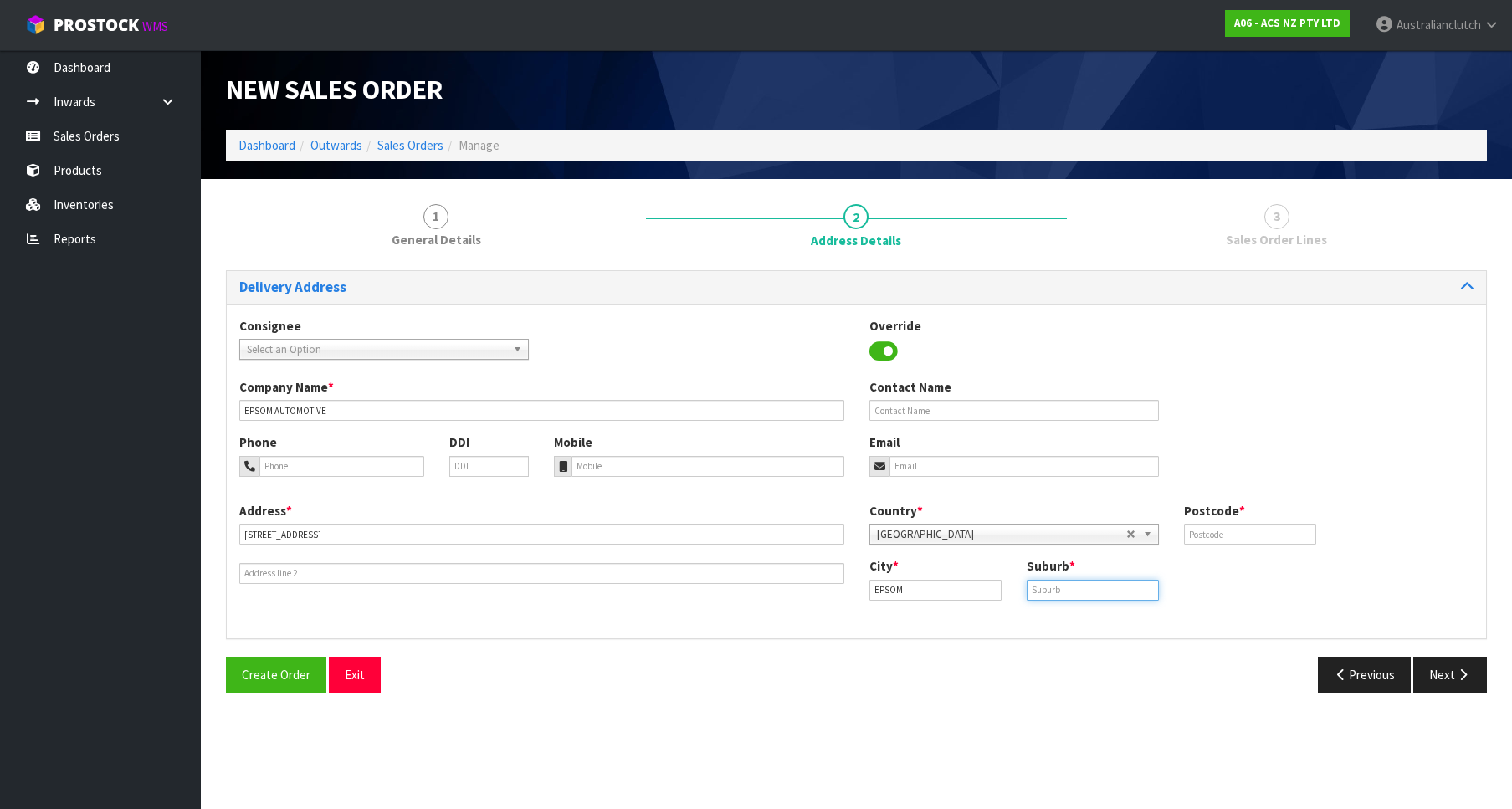
paste input "EPSOM"
type input "EPSOM"
drag, startPoint x: 1279, startPoint y: 553, endPoint x: 1272, endPoint y: 533, distance: 21.2
click at [1279, 551] on div "Country * [GEOGRAPHIC_DATA] [GEOGRAPHIC_DATA] [GEOGRAPHIC_DATA] [GEOGRAPHIC_DAT…" at bounding box center [1172, 530] width 631 height 55
click at [1270, 533] on input "text" at bounding box center [1250, 535] width 132 height 21
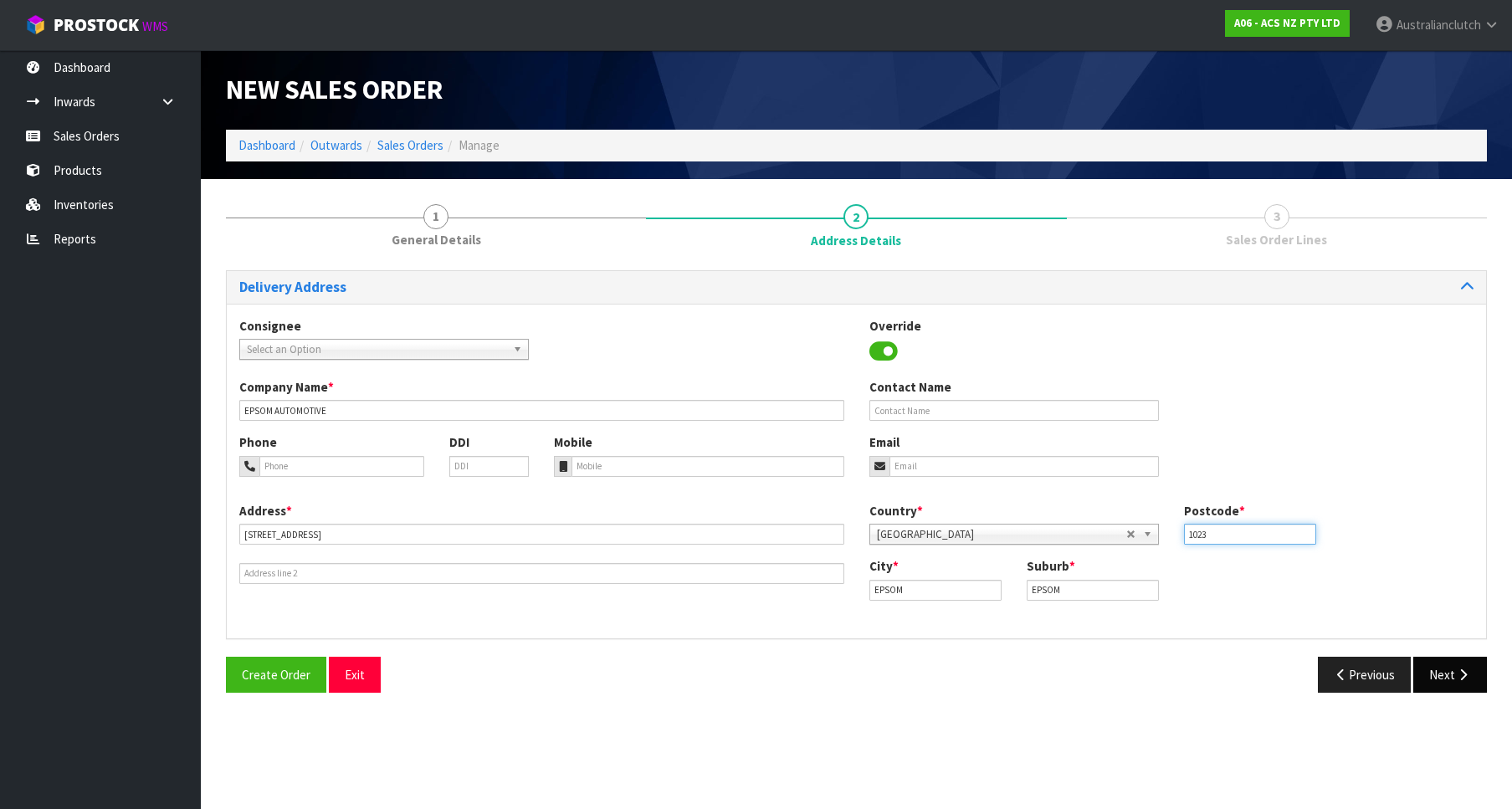
type input "1023"
click at [1420, 668] on button "Next" at bounding box center [1450, 675] width 74 height 36
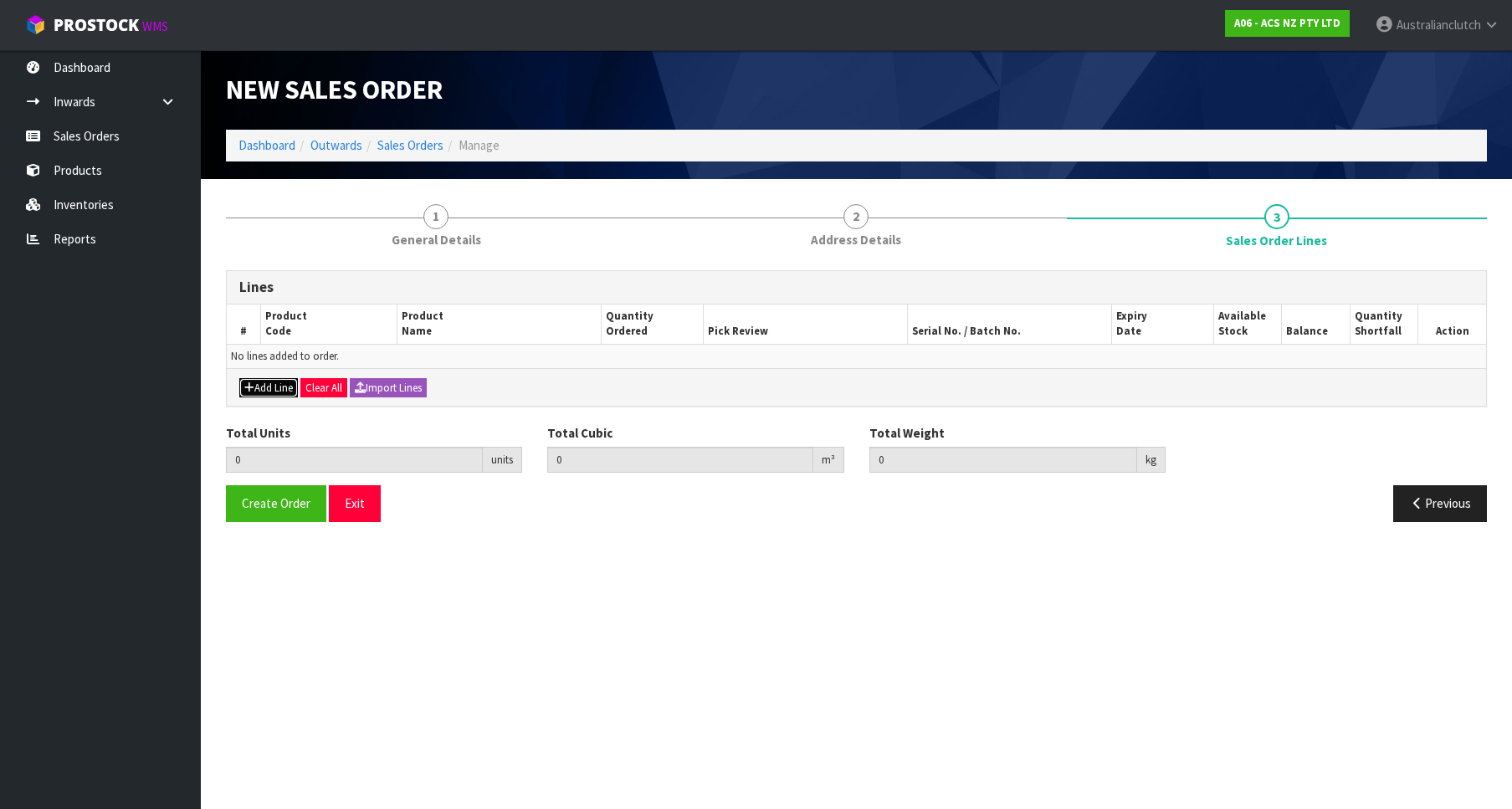
click at [263, 382] on button "Add Line" at bounding box center [269, 387] width 59 height 20
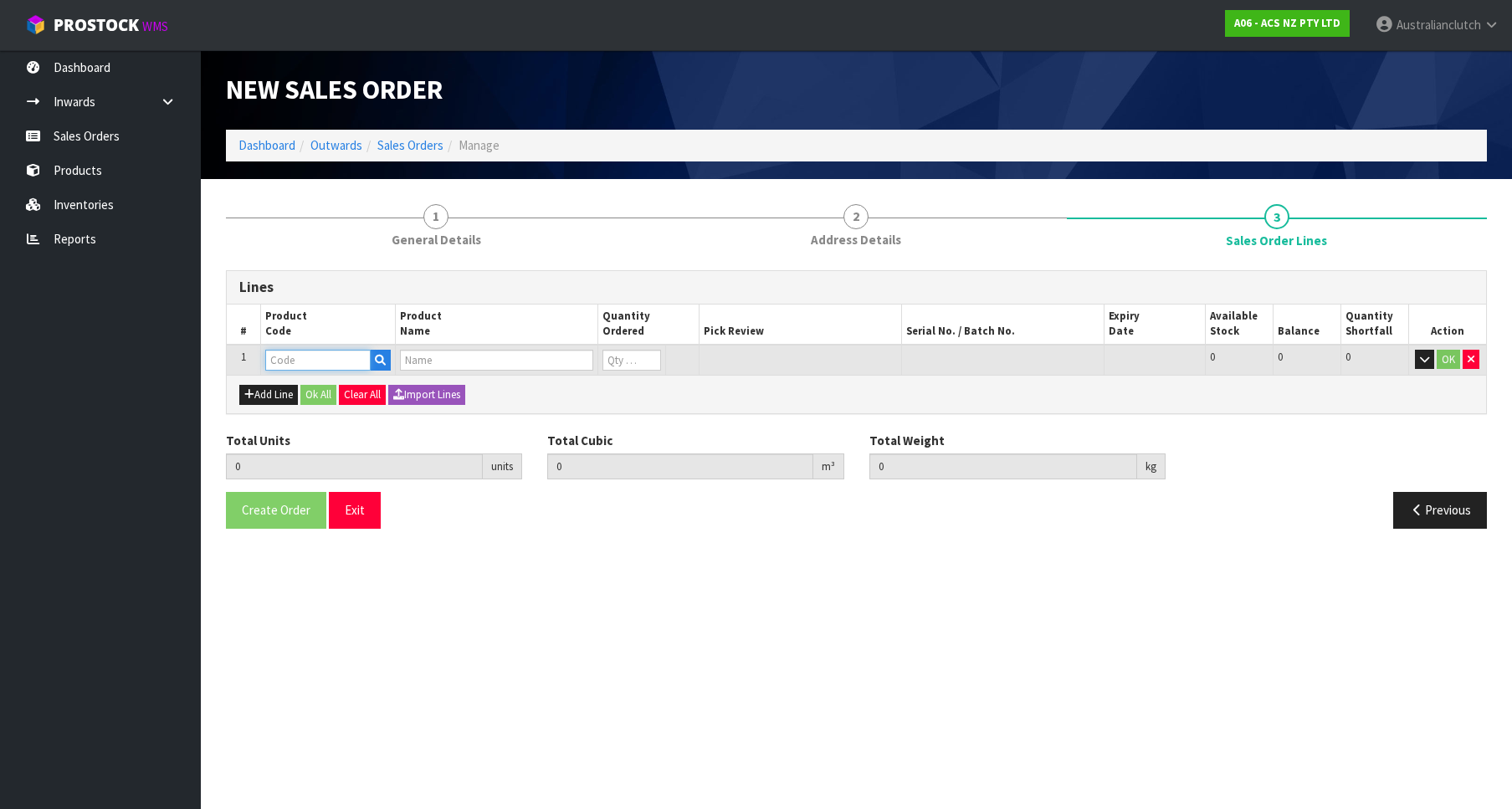
click at [307, 366] on input "text" at bounding box center [317, 360] width 105 height 21
paste input "KTY24031"
type input "KTY24031"
type input "0.000000"
type input "0.000"
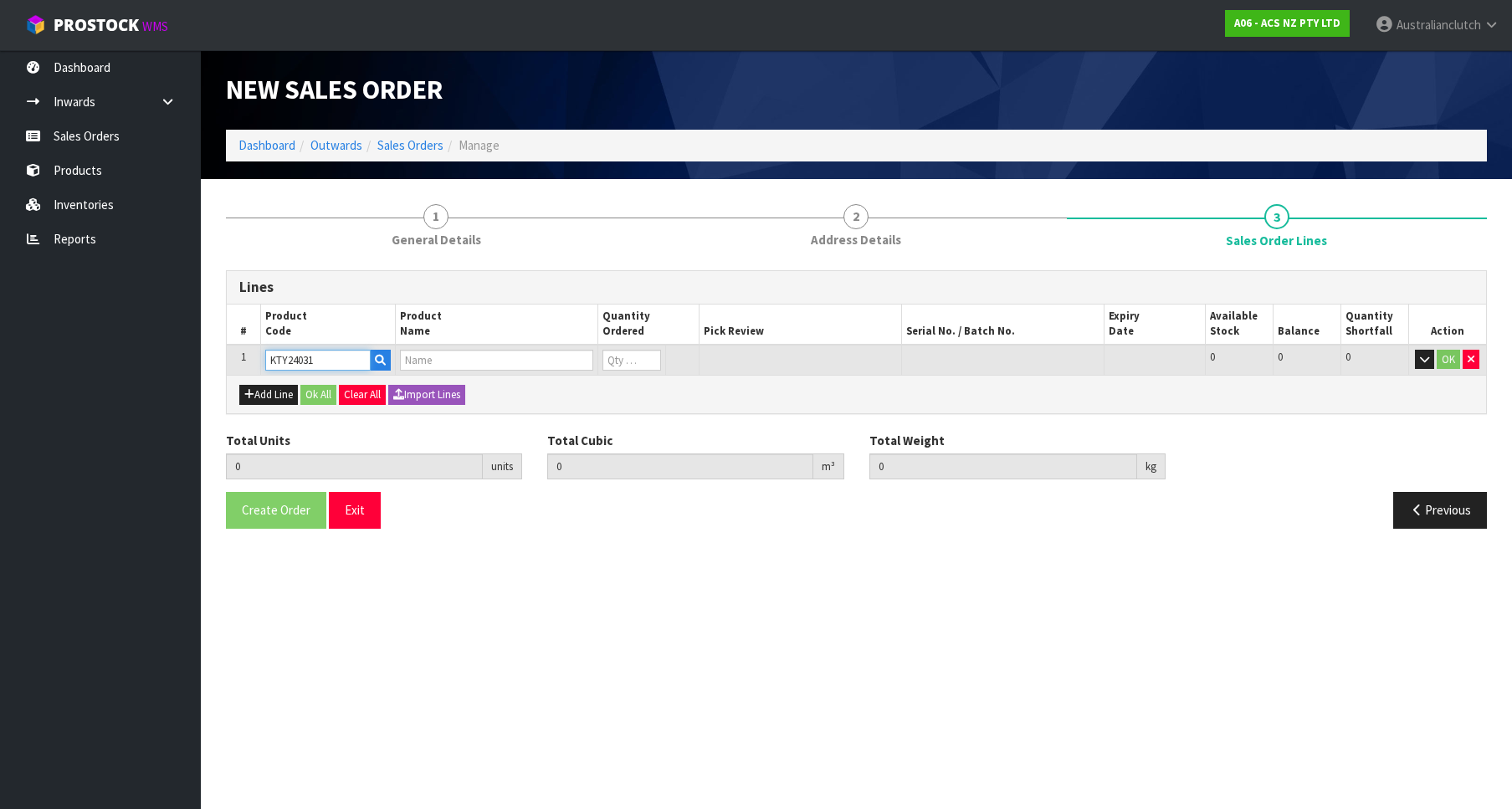
type input "KIT STD TOYOTA RAV 4 2.4L"
type input "0"
type input "KTY24031"
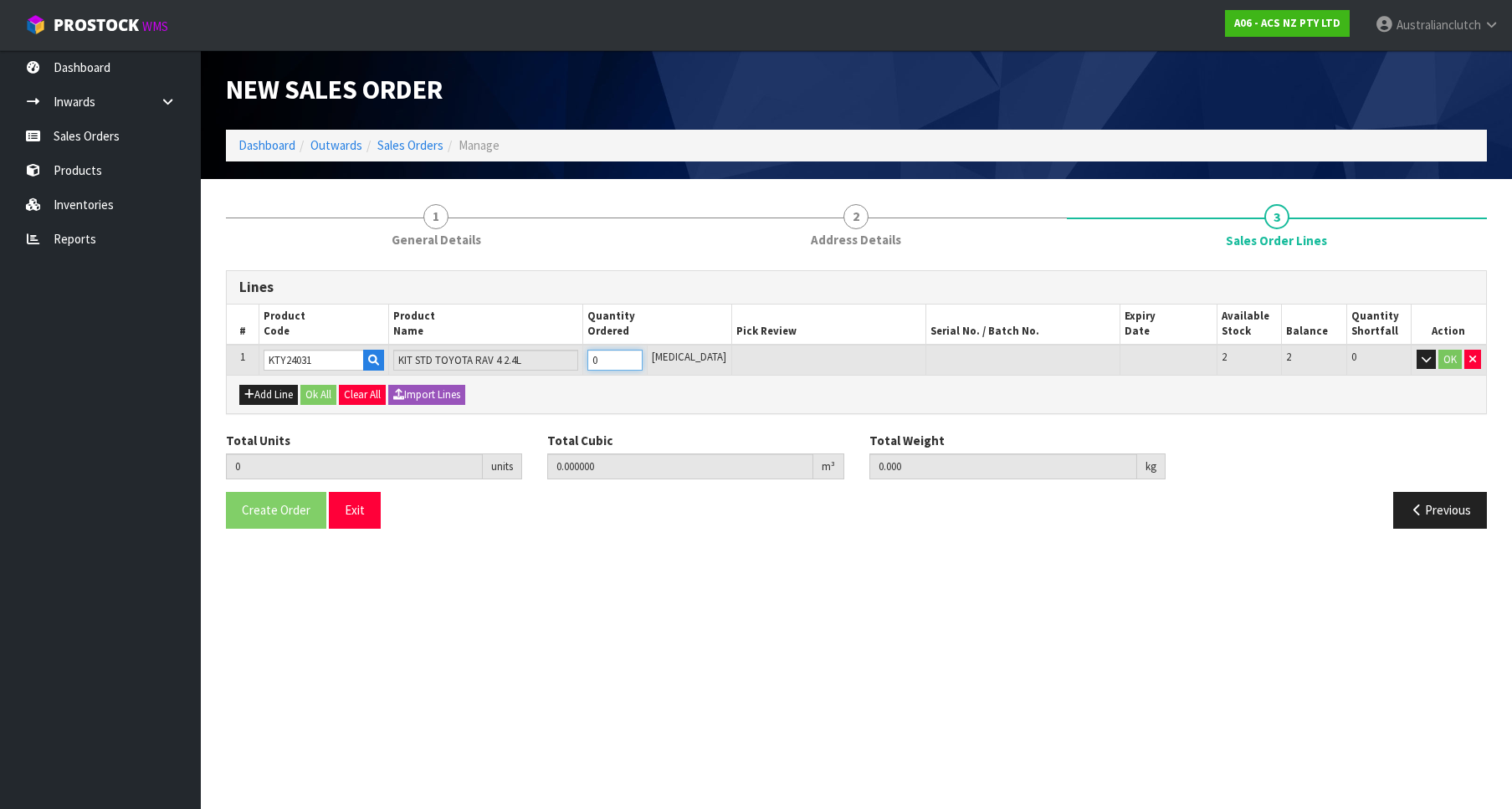
click at [643, 349] on input "0" at bounding box center [615, 360] width 55 height 21
type input "1"
type input "0.01054"
type input "7.49"
type input "1"
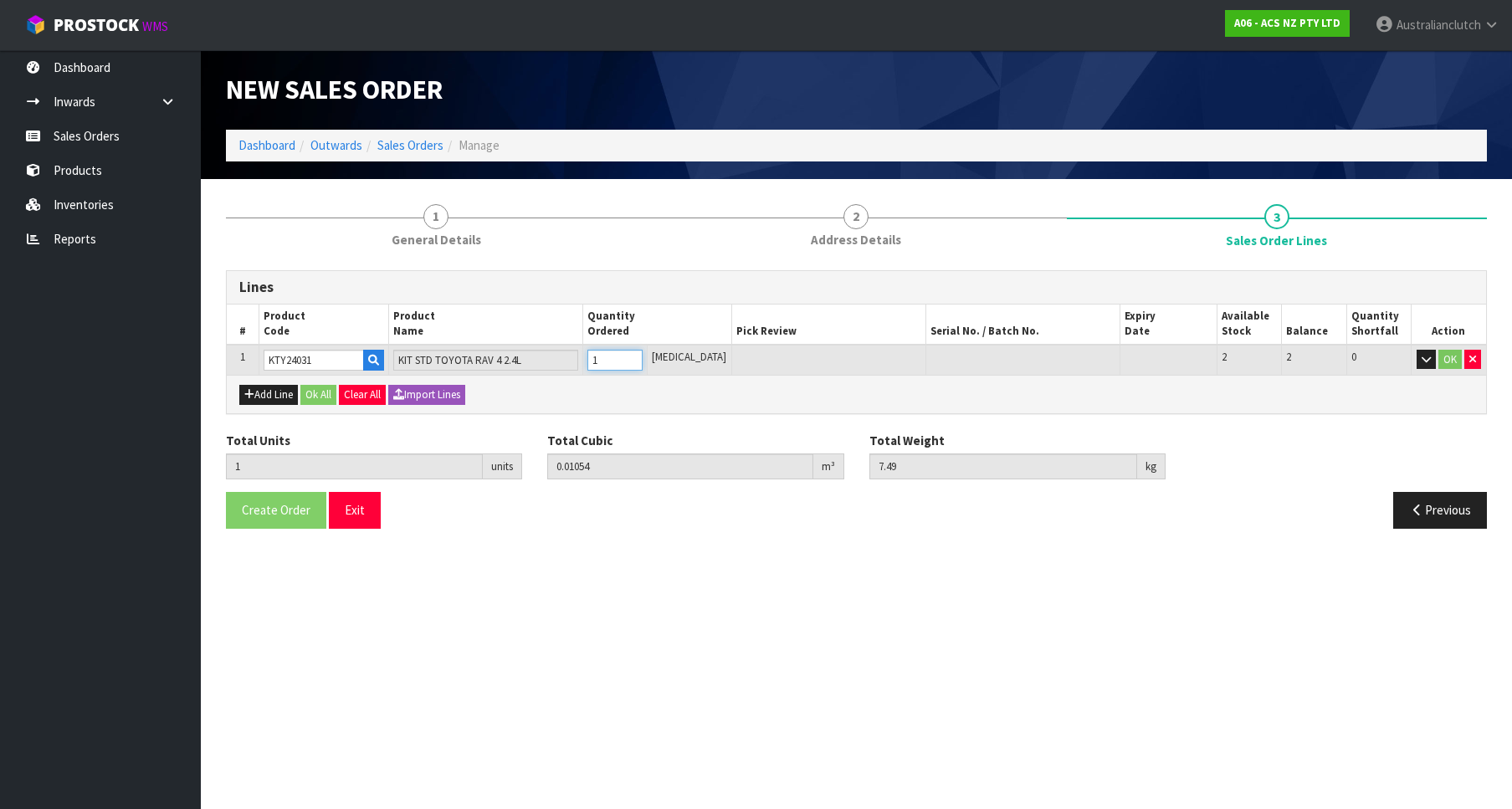
click at [643, 356] on input "1" at bounding box center [615, 360] width 55 height 21
click at [1446, 356] on button "OK" at bounding box center [1450, 359] width 24 height 20
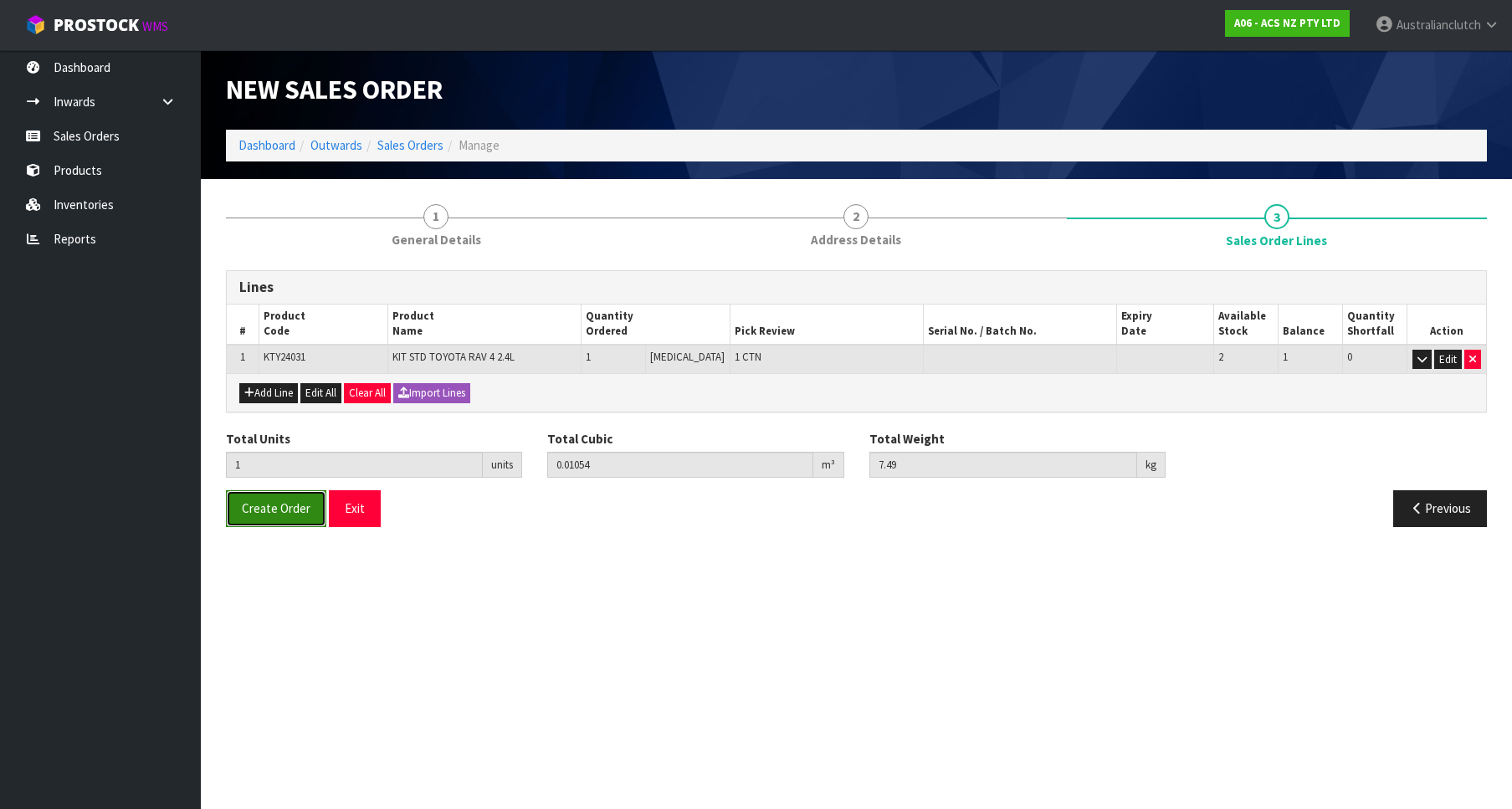
click at [274, 497] on button "Create Order" at bounding box center [276, 508] width 101 height 36
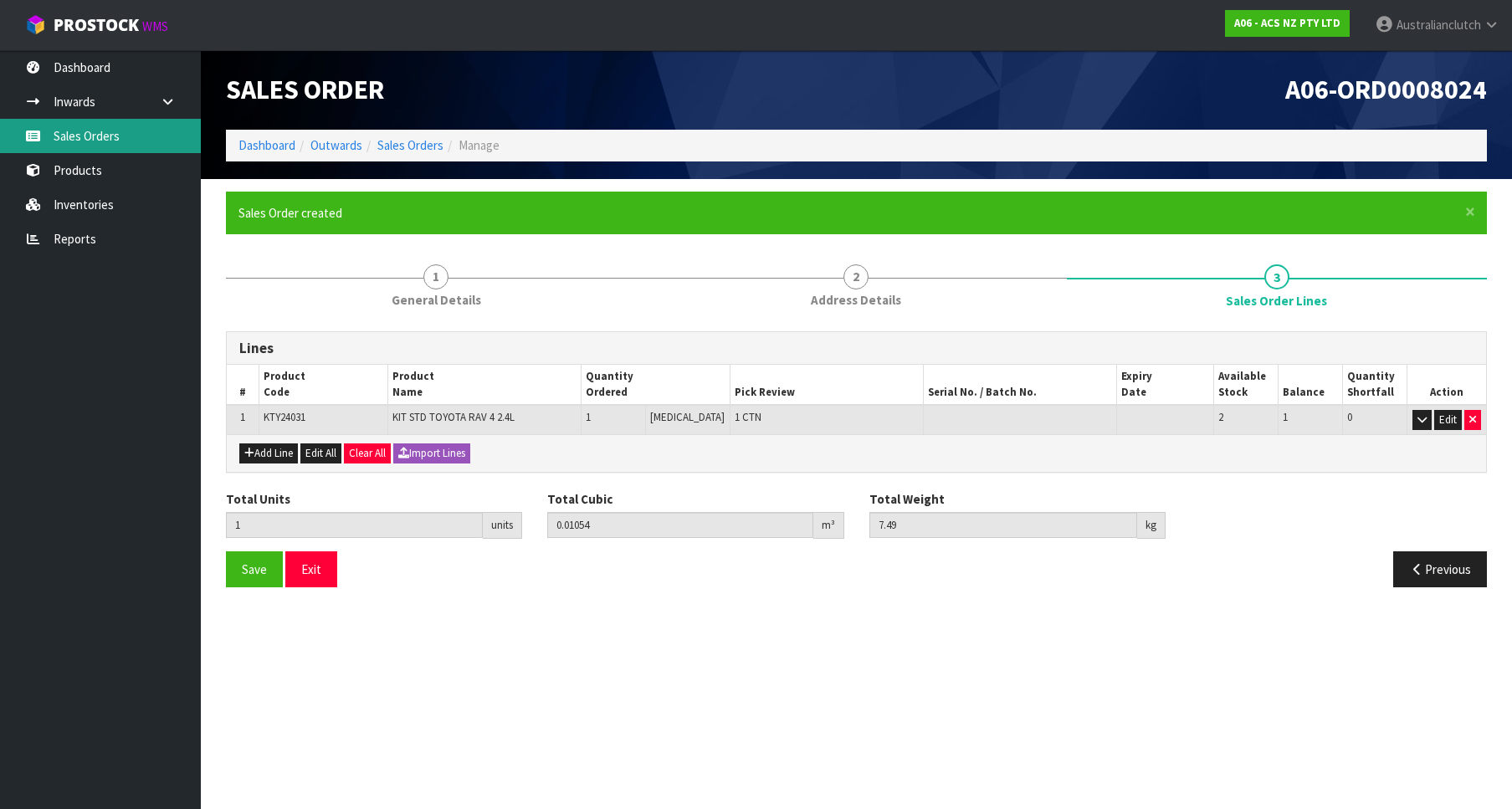
click at [148, 141] on link "Sales Orders" at bounding box center [101, 136] width 201 height 34
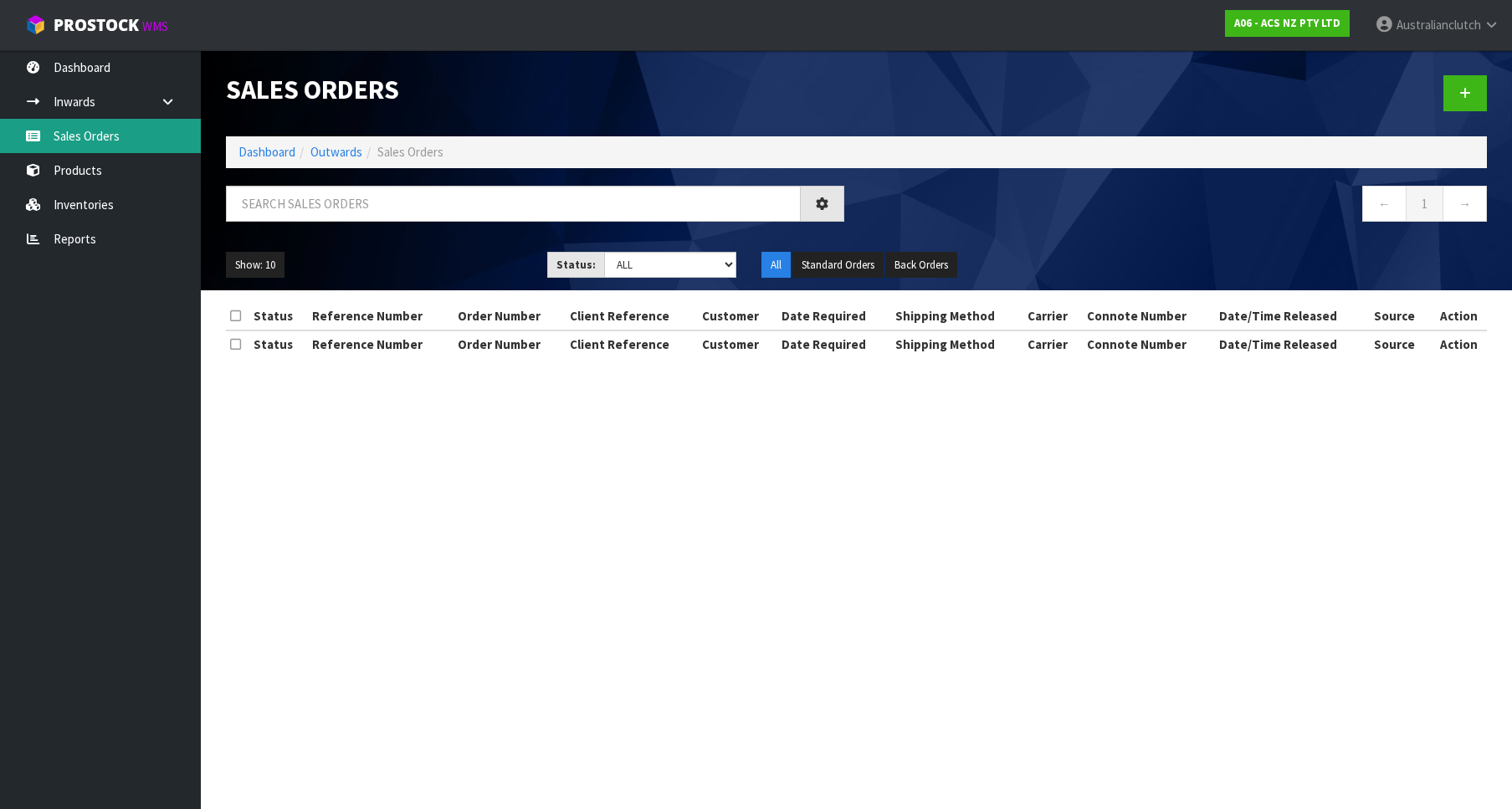
click at [148, 141] on div "Sales Orders Dashboard Outwards Sales Orders ← 1 → Show: 10 5 10 25 50 Status: …" at bounding box center [756, 194] width 1512 height 387
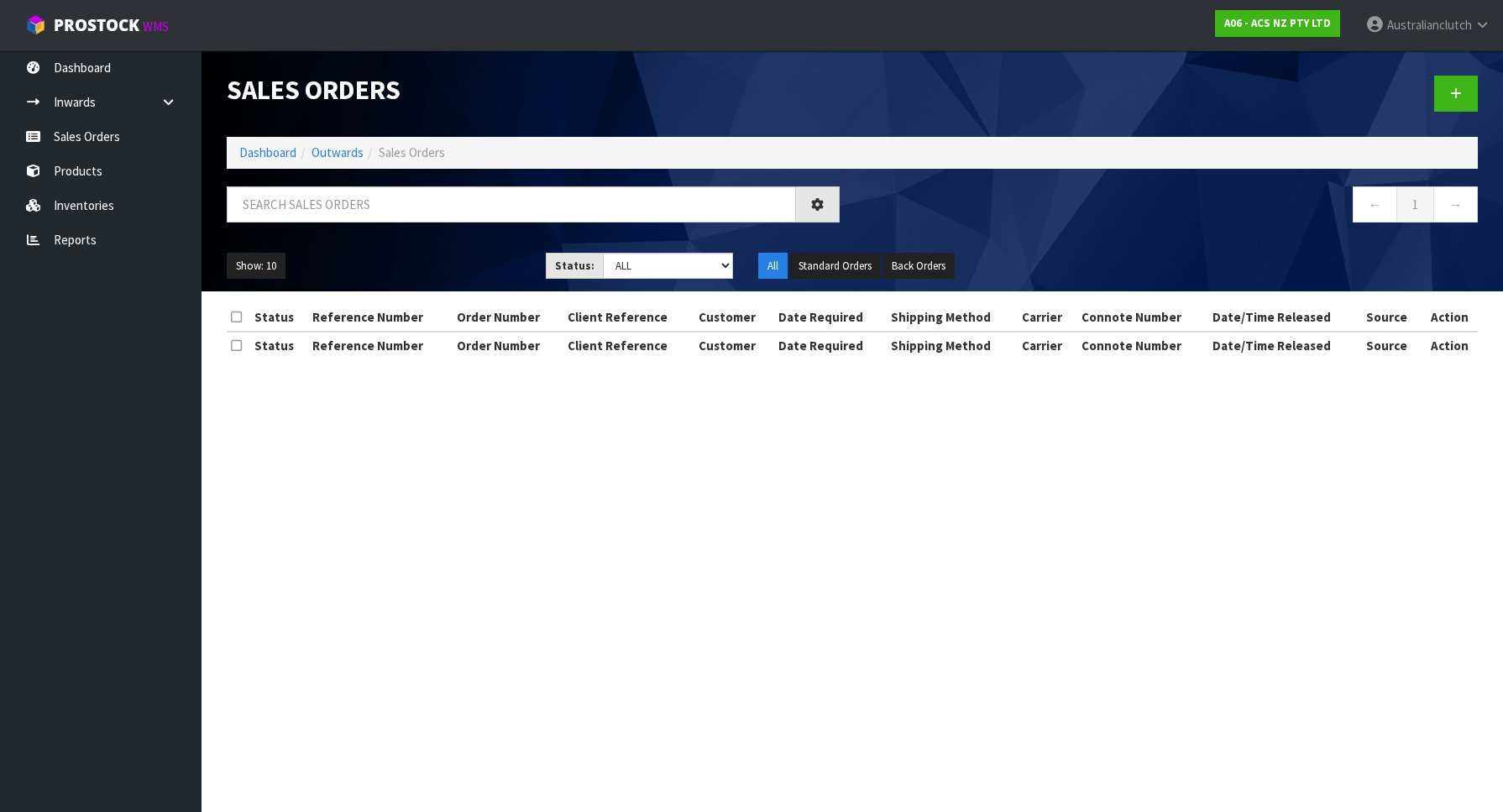
click at [1435, 86] on div at bounding box center [1171, 93] width 639 height 87
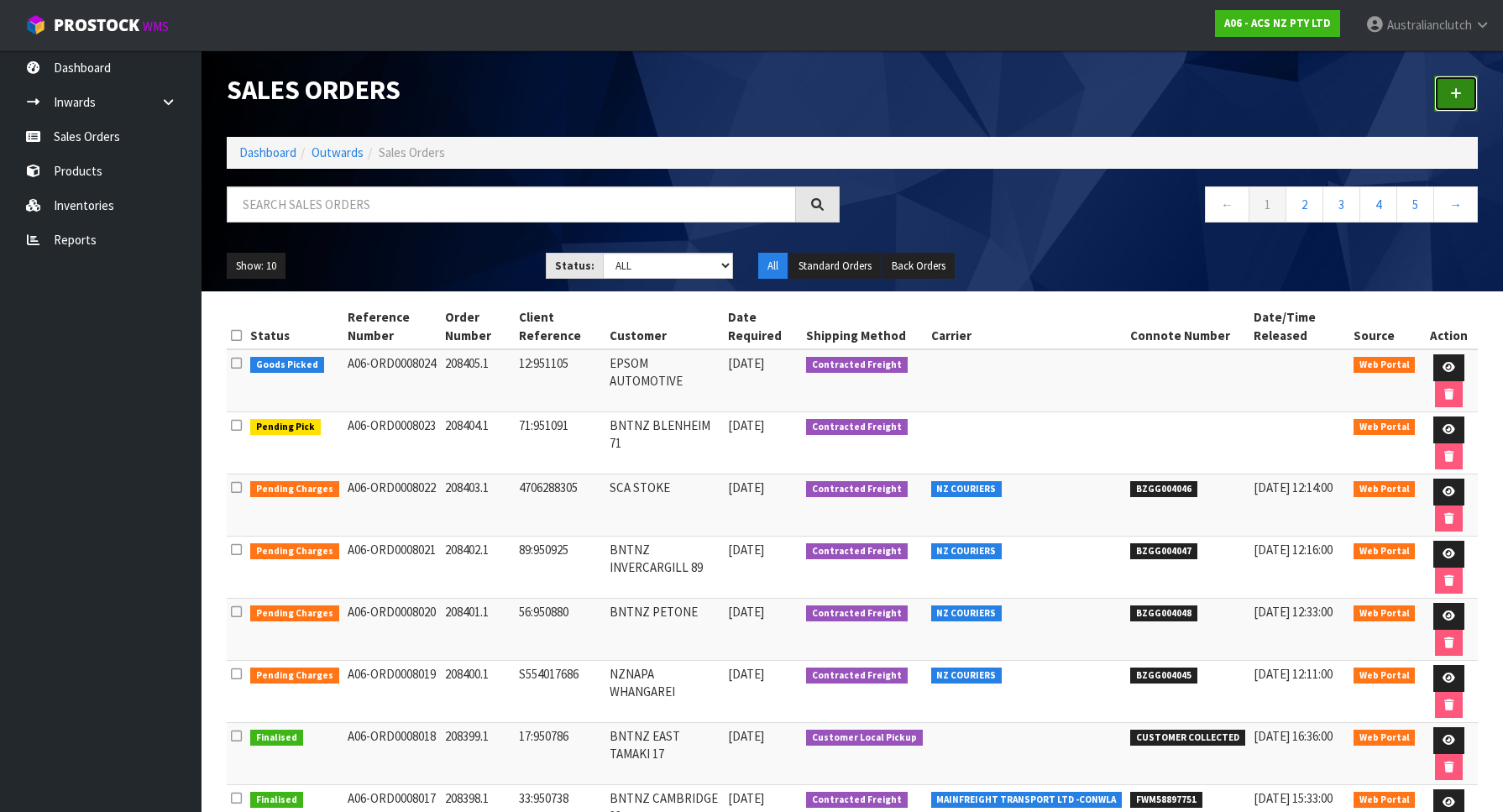
click at [1457, 89] on icon at bounding box center [1456, 93] width 11 height 12
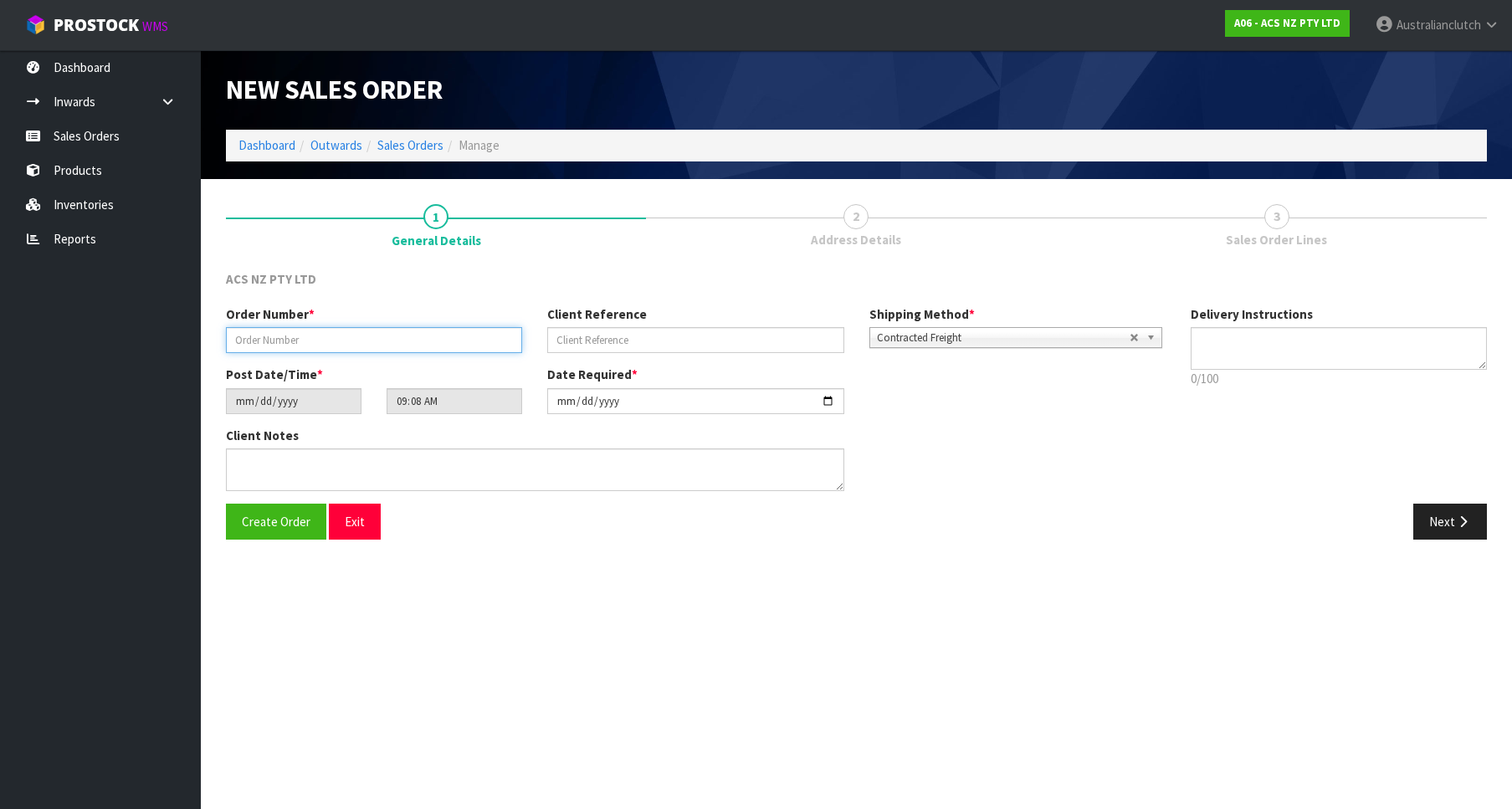
click at [292, 346] on input "text" at bounding box center [374, 340] width 296 height 26
paste input "208406.1"
type input "208406.1"
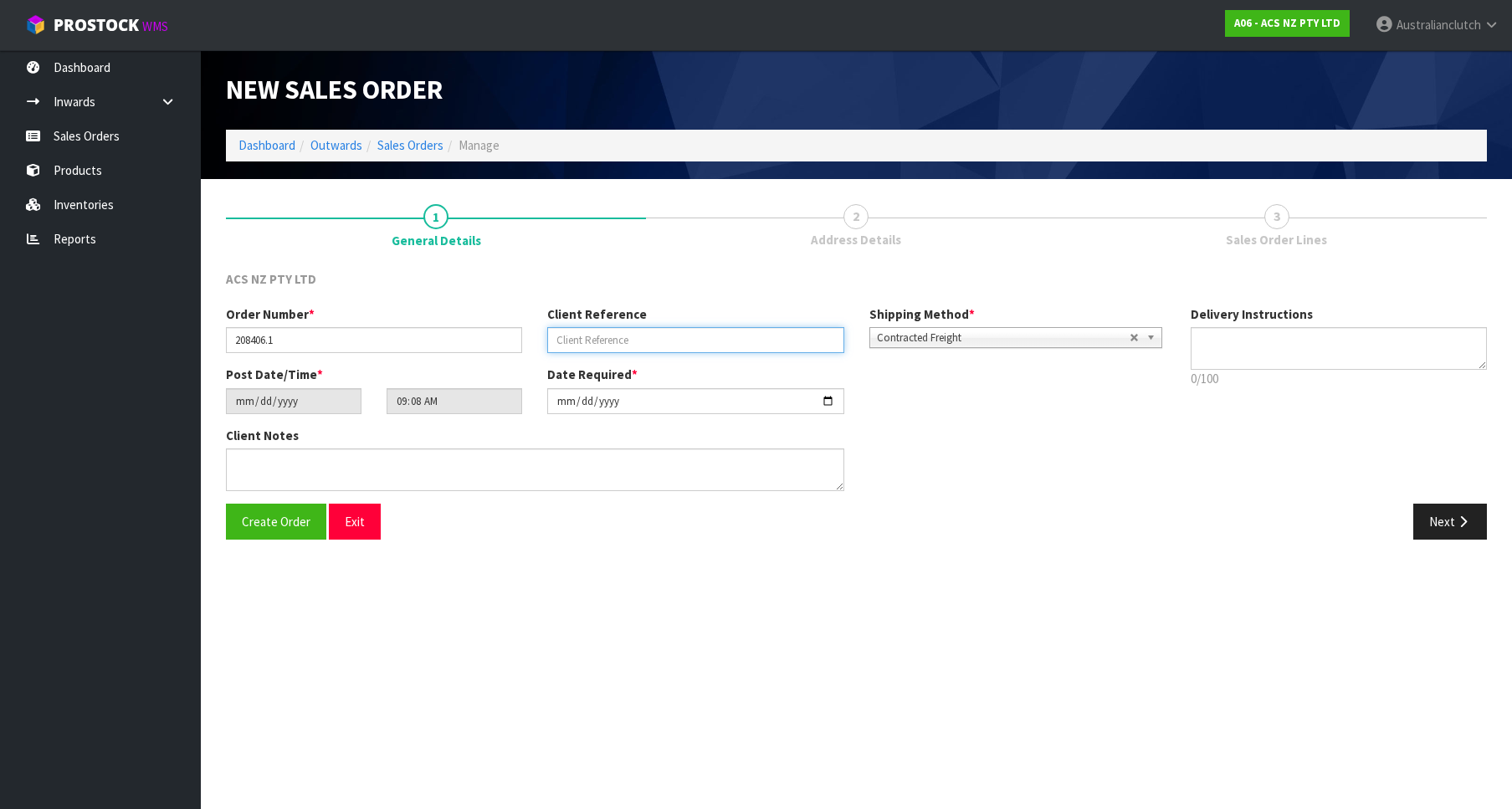
click at [754, 348] on input "text" at bounding box center [695, 340] width 296 height 26
paste input "14:951138"
type input "14:951138"
click at [1032, 342] on span "Contracted Freight" at bounding box center [1004, 337] width 253 height 20
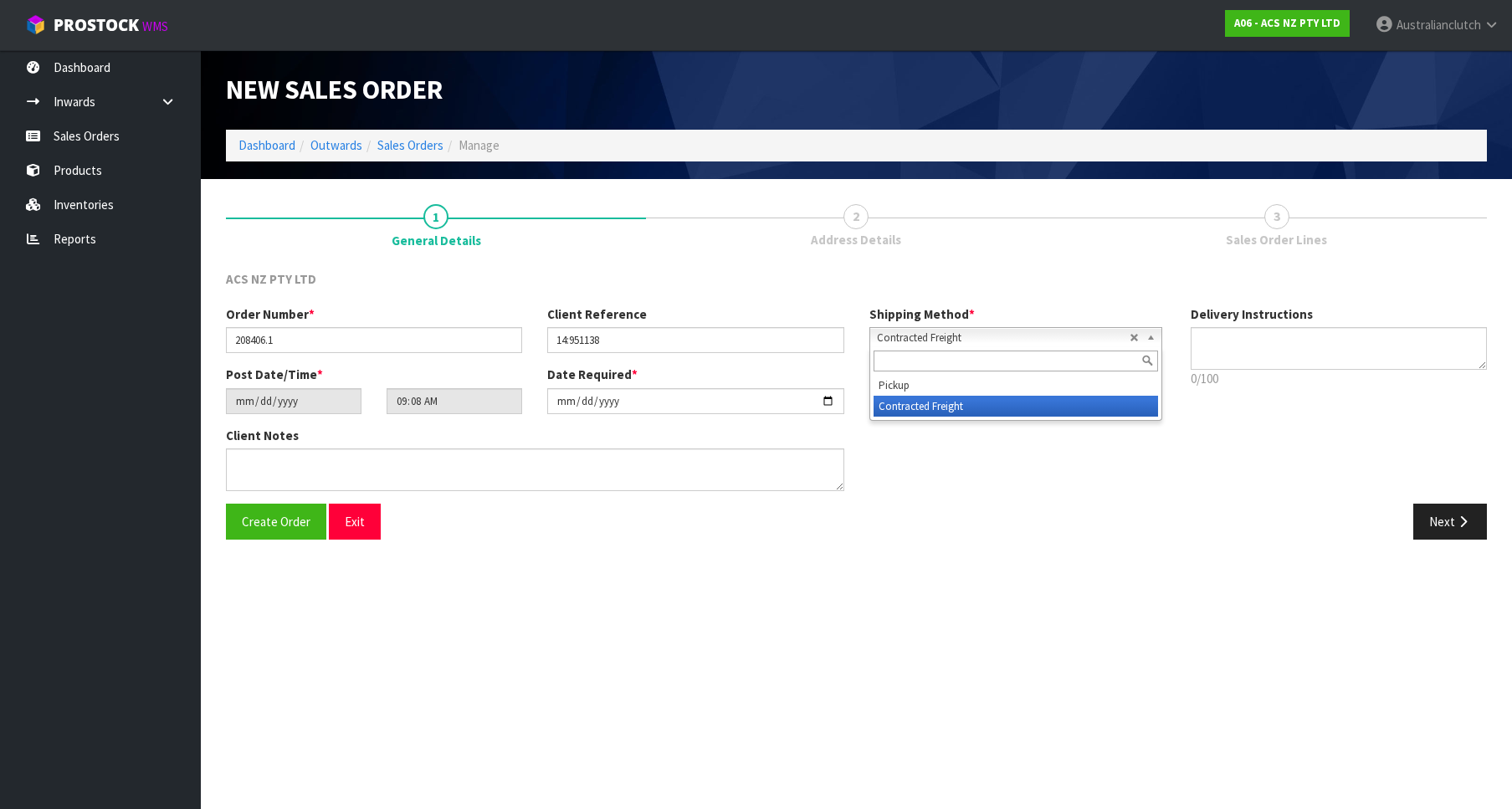
click at [1029, 368] on input "text" at bounding box center [1016, 361] width 285 height 21
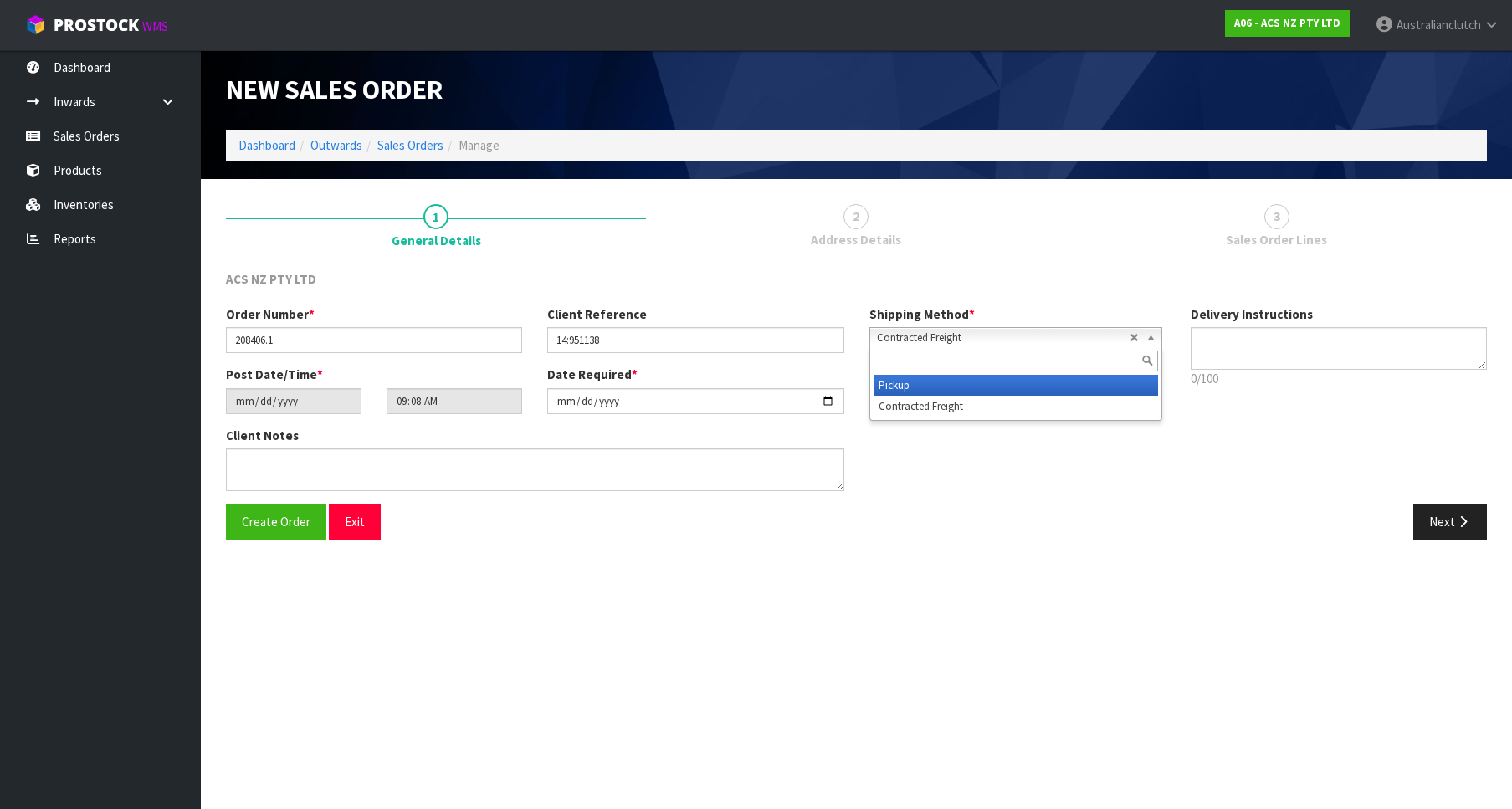
click at [1029, 378] on li "Pickup" at bounding box center [1016, 386] width 285 height 21
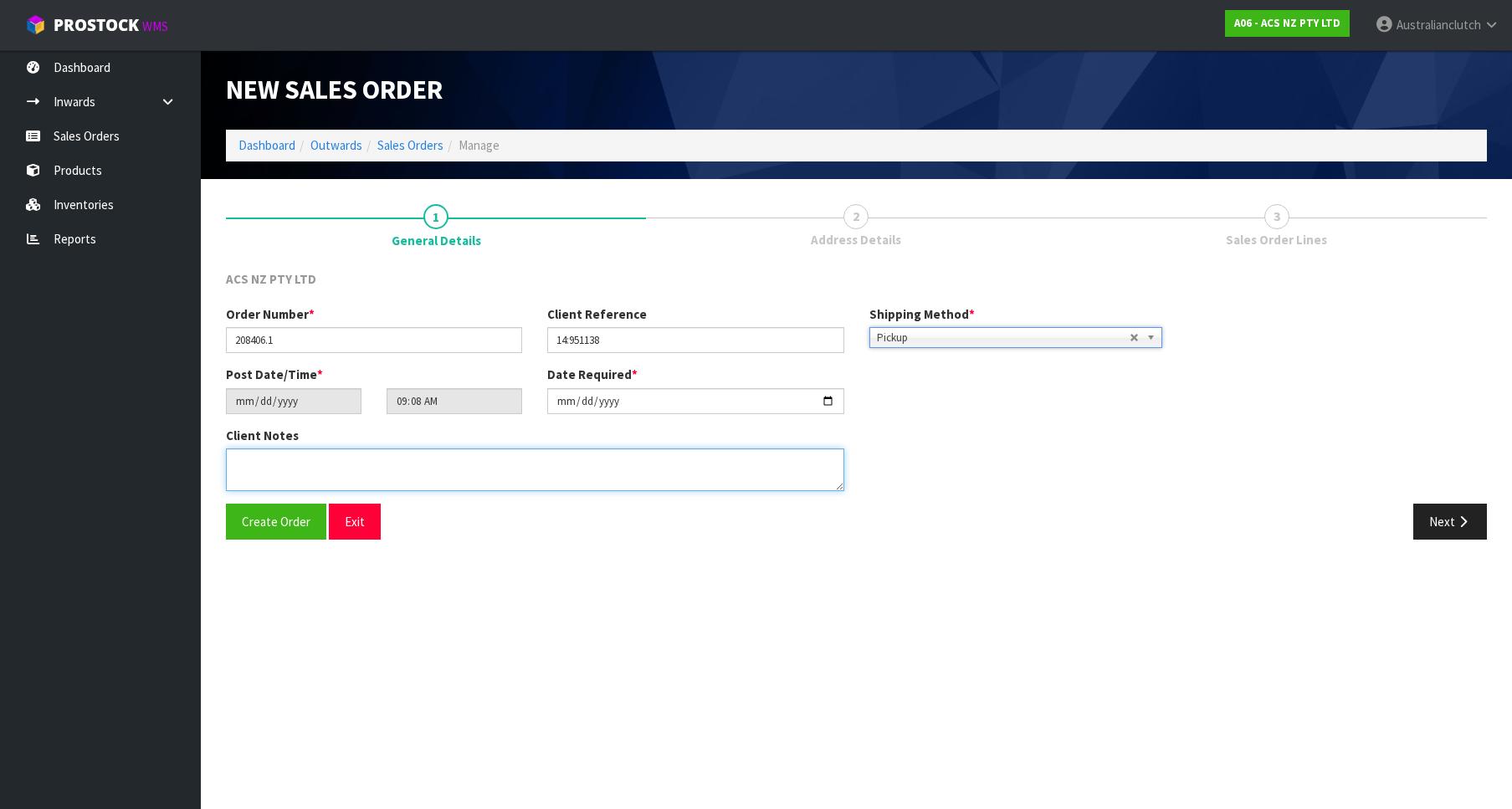
click at [391, 466] on textarea at bounding box center [535, 469] width 618 height 43
type textarea "EXCEL TO COLLECT - NO PAPERWORK"
click at [1452, 514] on button "Next" at bounding box center [1450, 522] width 74 height 36
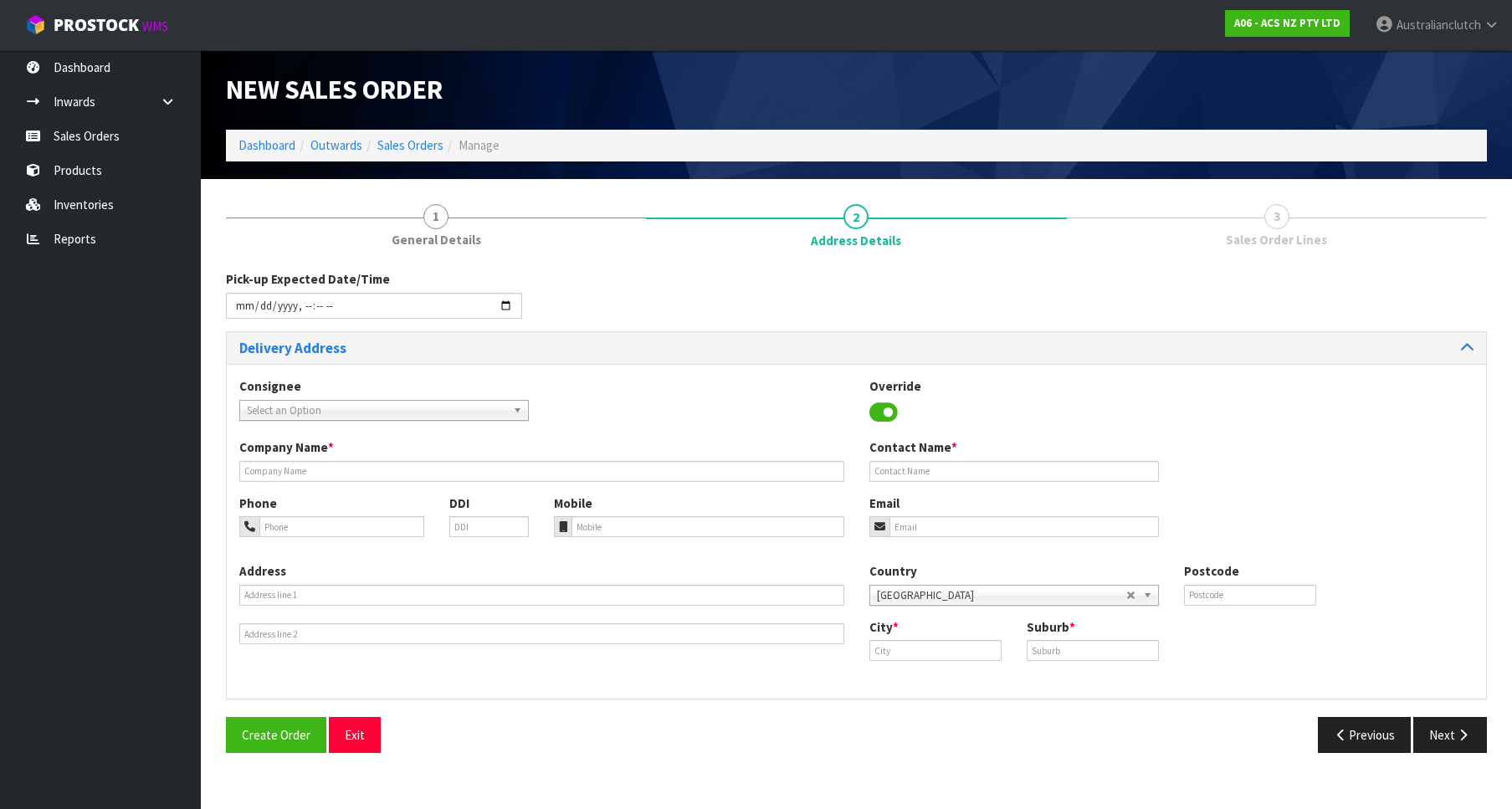
click at [335, 397] on div "Consignee 000001.BAY MECHANICS - BAY MECHANICS 000001A - BRAKE & TRANSMISSION N…" at bounding box center [384, 398] width 314 height 43
click at [364, 411] on span "Select an Option" at bounding box center [376, 410] width 259 height 20
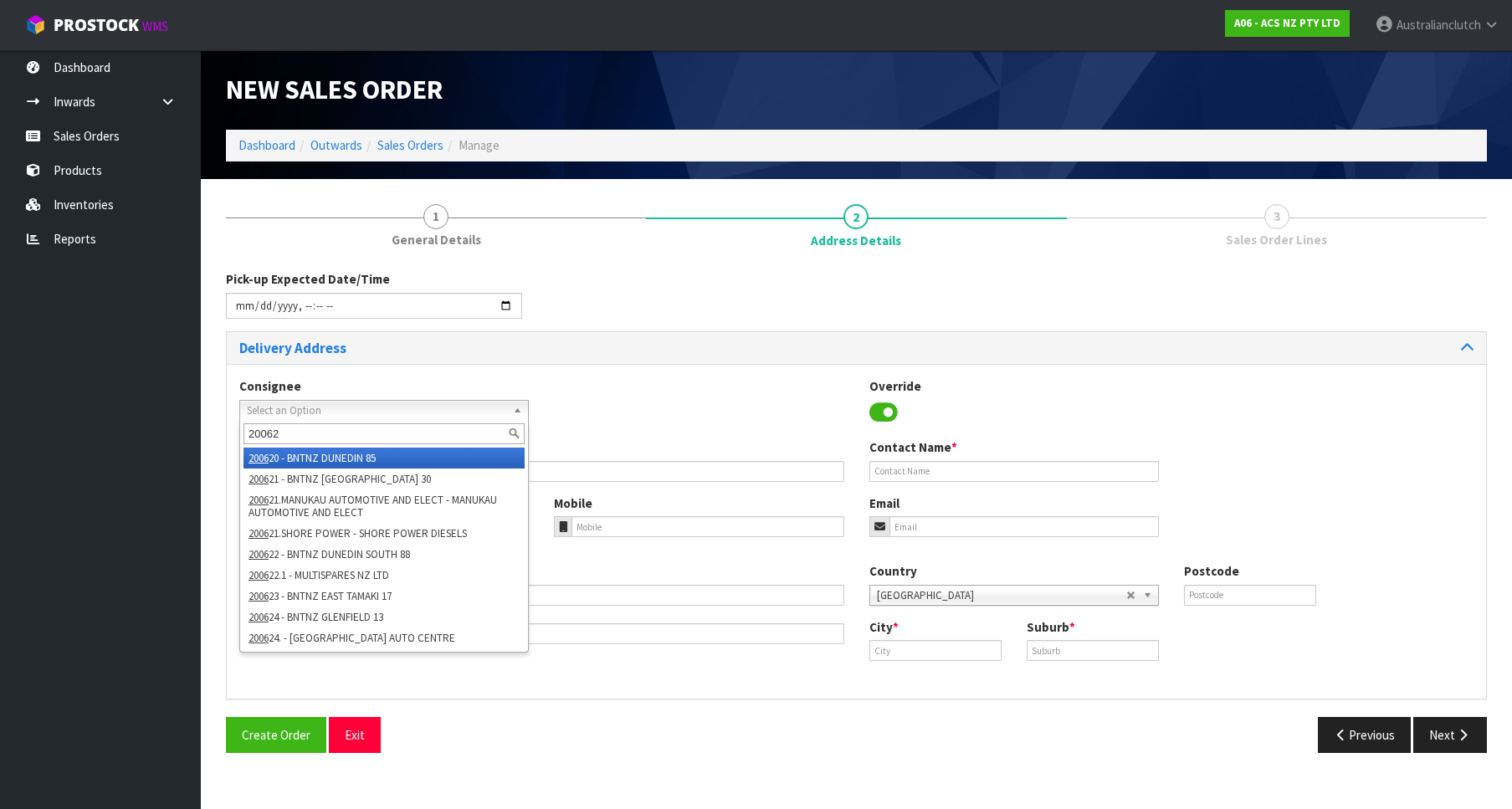
type input "200628"
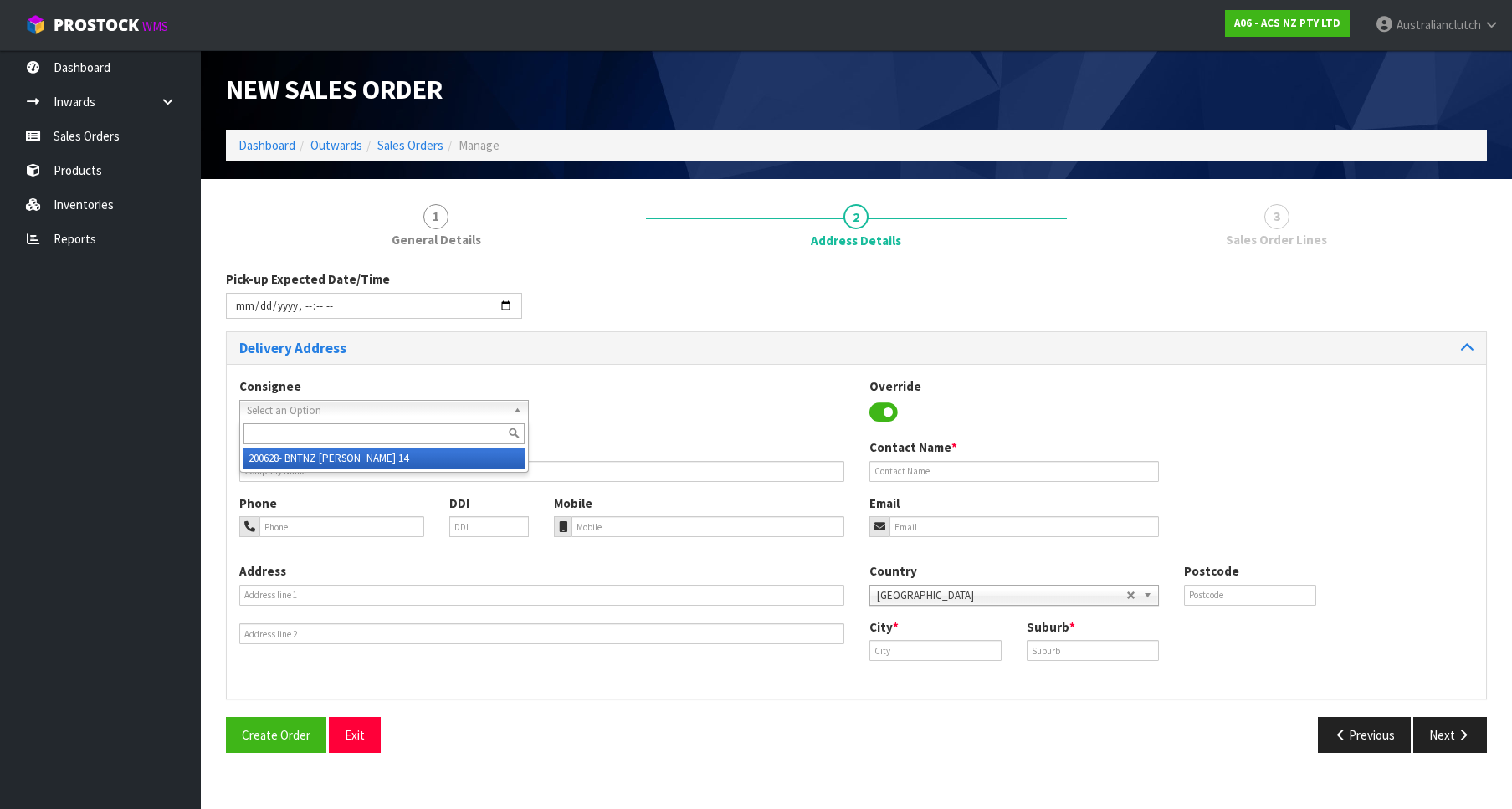
type input "BNTNZ [PERSON_NAME] 14"
type input "[STREET_ADDRESS]"
type input "0610"
type input "[GEOGRAPHIC_DATA]"
type input "[PERSON_NAME]"
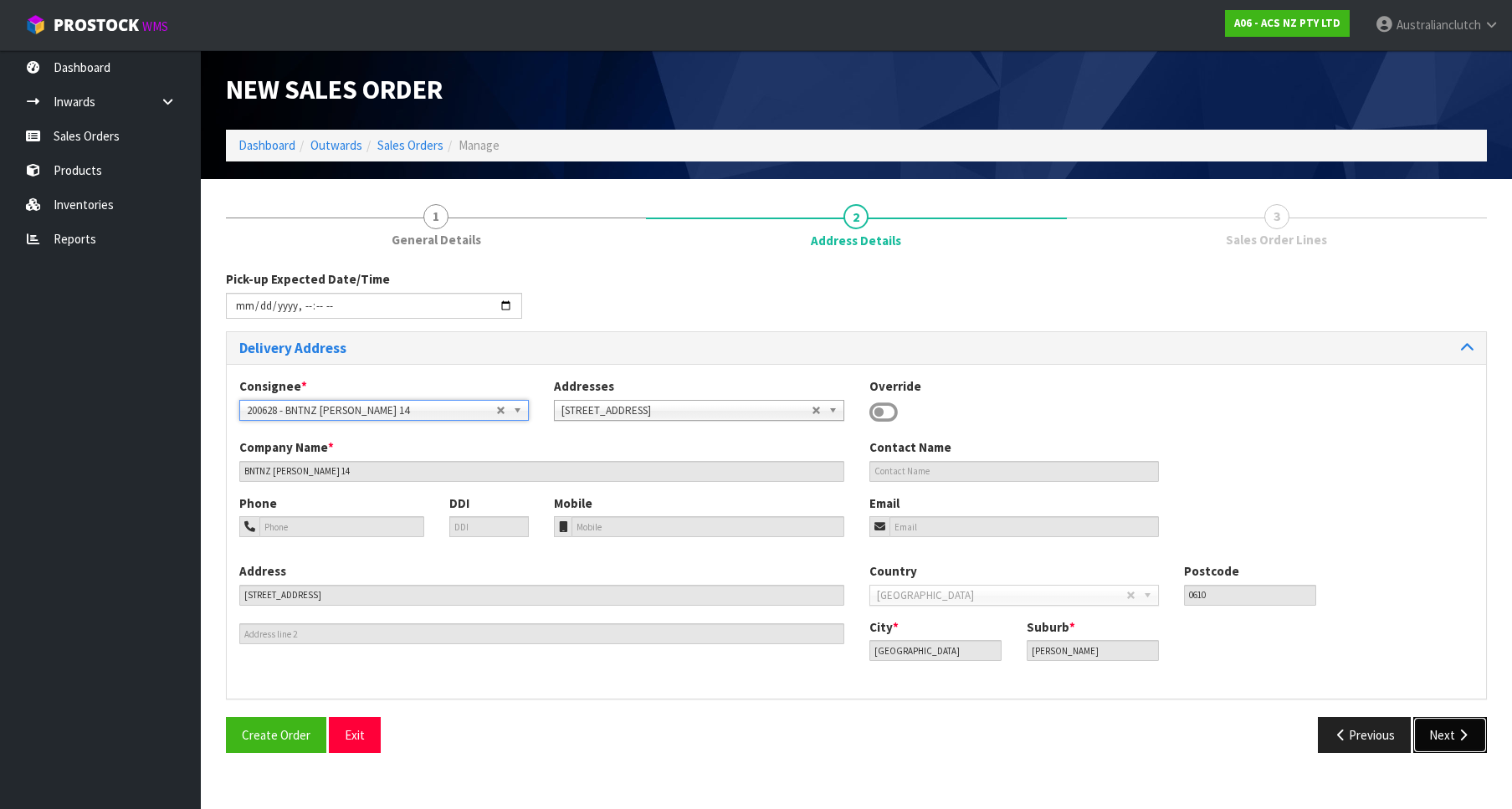
click at [1442, 747] on button "Next" at bounding box center [1450, 735] width 74 height 36
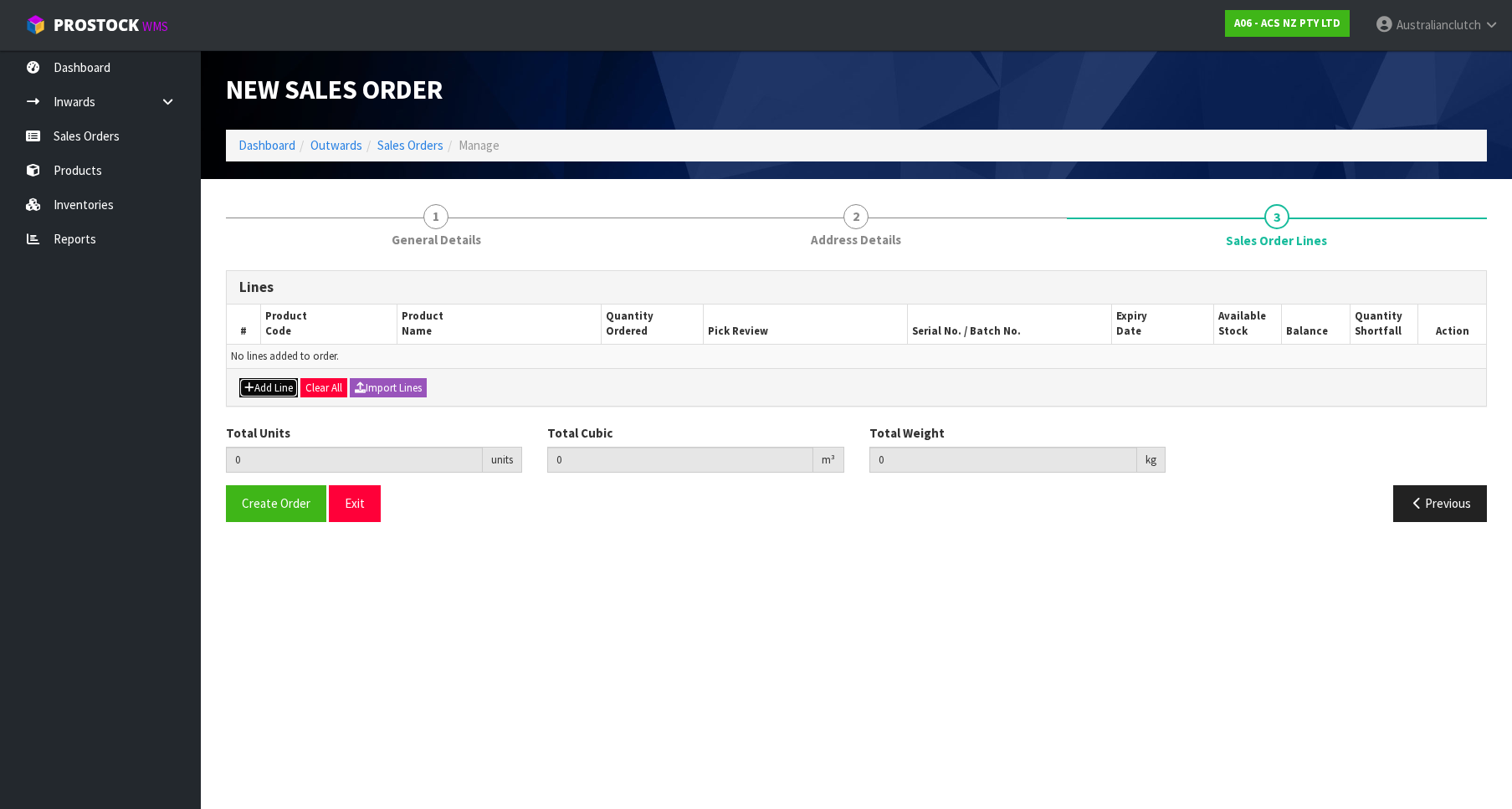
drag, startPoint x: 249, startPoint y: 384, endPoint x: 260, endPoint y: 378, distance: 12.5
click at [250, 384] on icon "button" at bounding box center [249, 387] width 10 height 10
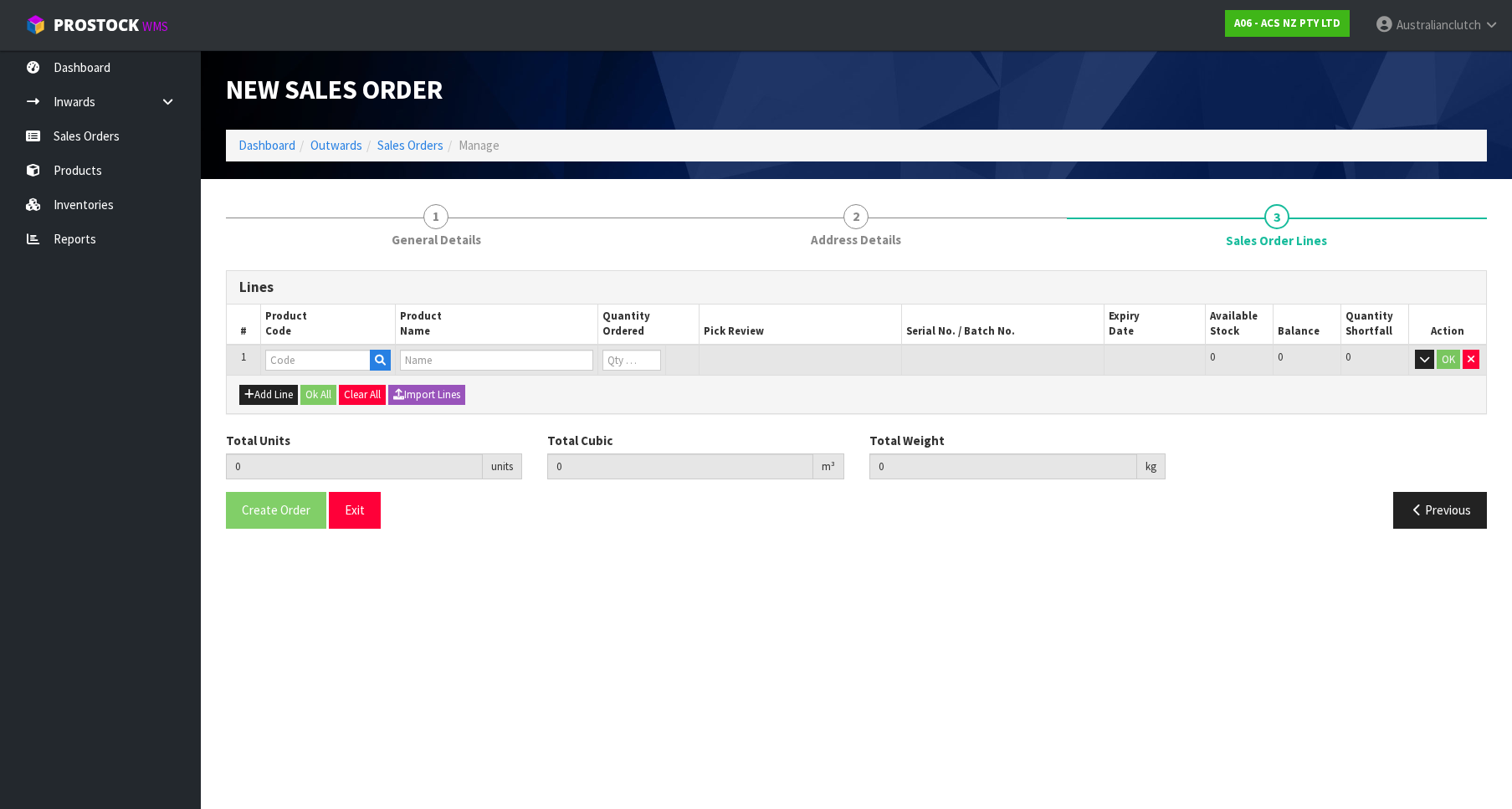
click at [312, 348] on td at bounding box center [328, 360] width 135 height 31
click at [313, 352] on input "text" at bounding box center [317, 360] width 105 height 21
paste input "KAU23530"
type input "KAU23530"
type input "1"
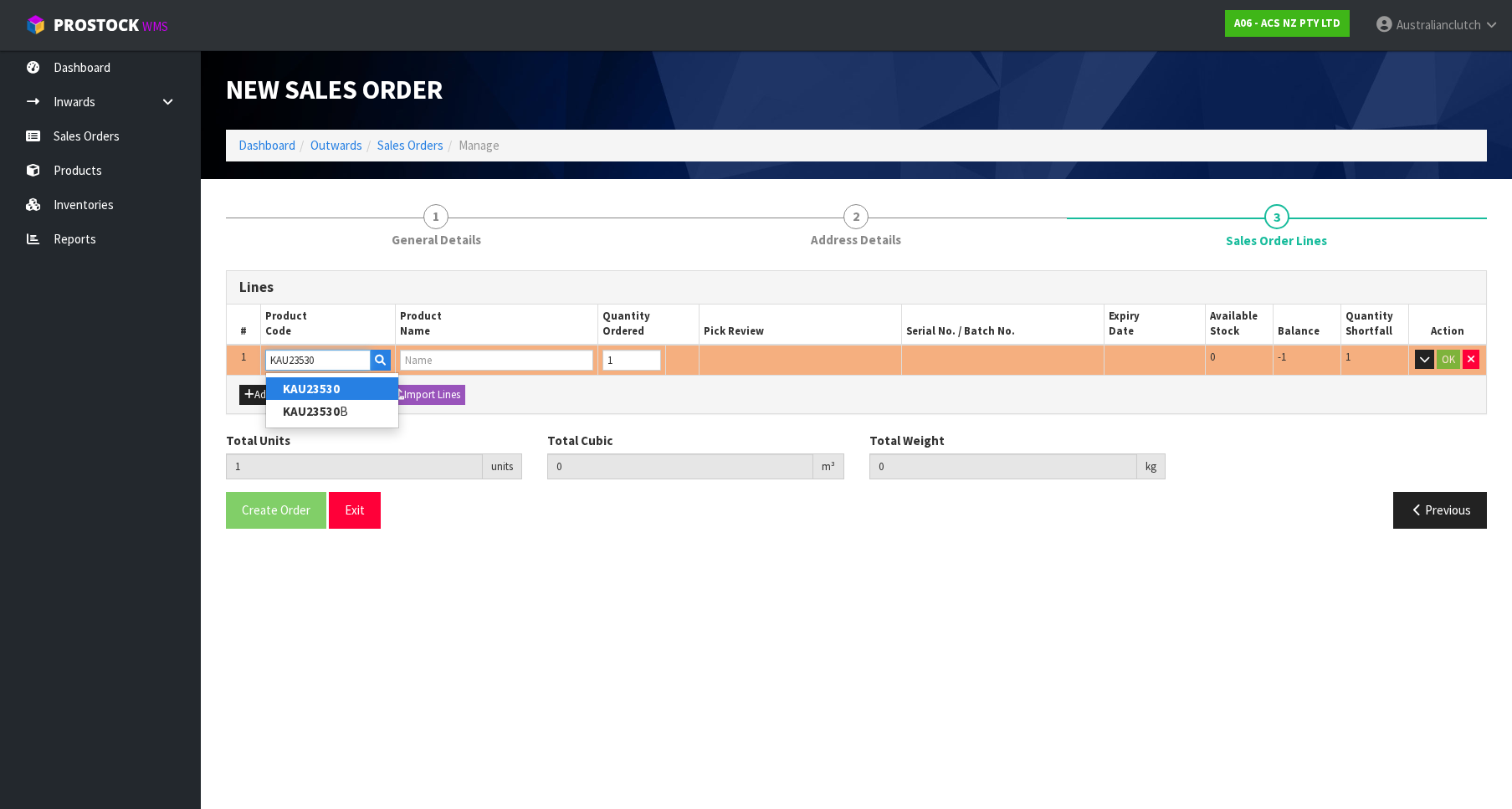
type input "1"
click at [645, 353] on input "1" at bounding box center [633, 360] width 59 height 21
click at [349, 360] on input "KAU23530" at bounding box center [317, 360] width 105 height 21
type input "KAU23530"
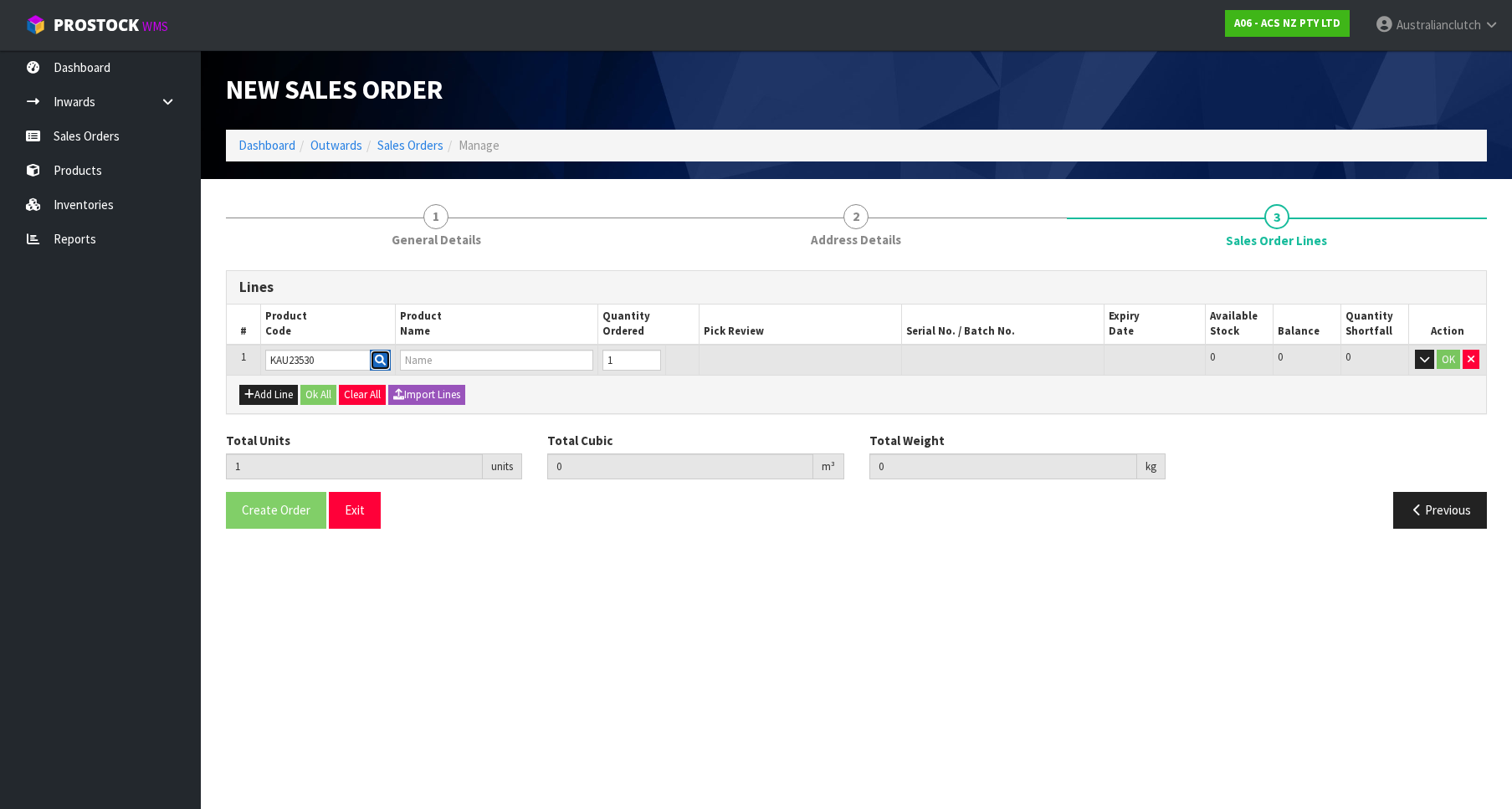
type input "0"
click at [379, 367] on button "button" at bounding box center [381, 360] width 21 height 22
click at [297, 367] on input "text" at bounding box center [317, 360] width 105 height 21
paste input "KAU23530"
type input "KAU23530"
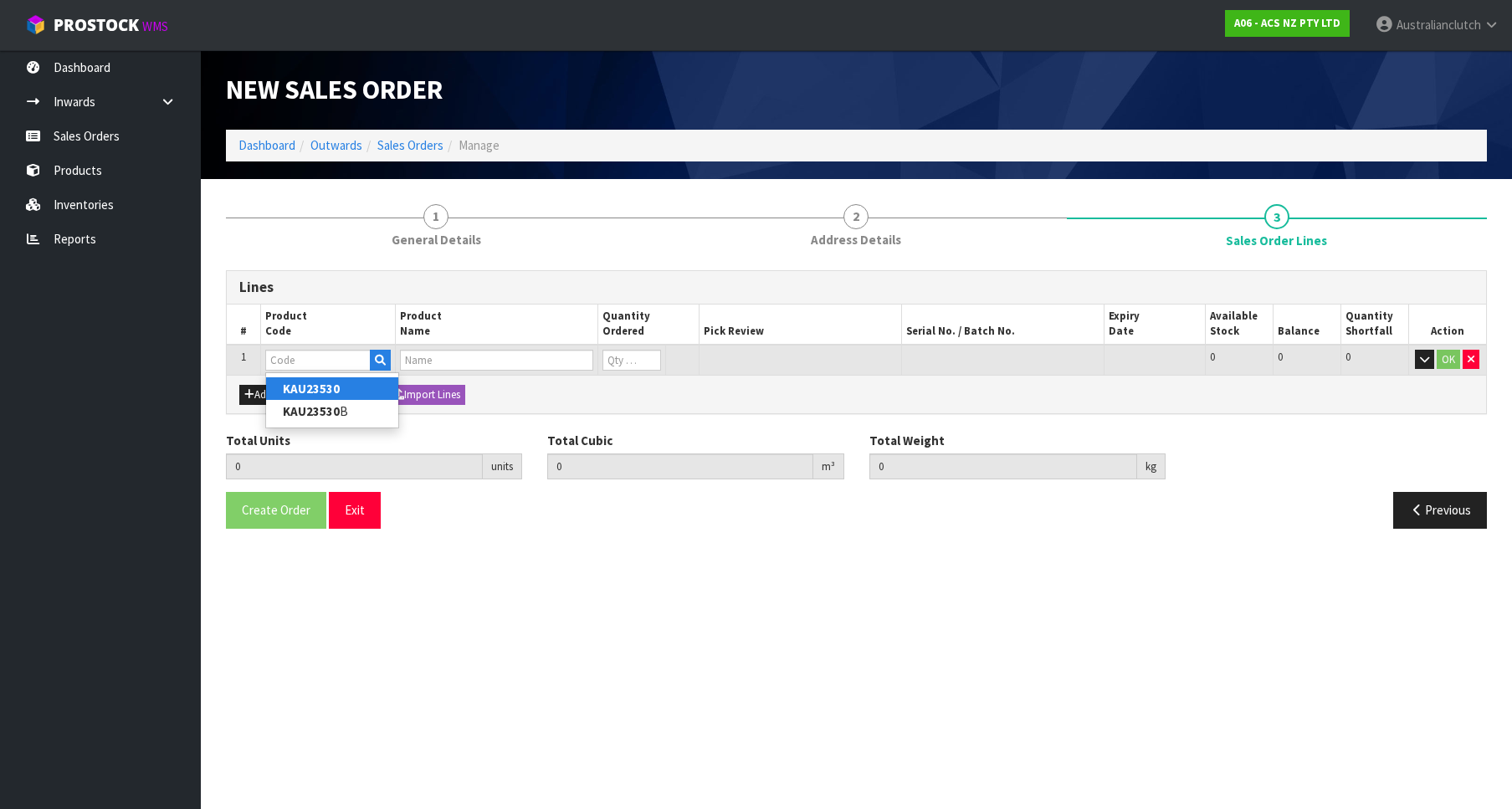
click at [323, 383] on strong "KAU23530" at bounding box center [312, 388] width 57 height 16
type input "KAU23530"
type input "0.000000"
type input "0.000"
type input "KIT STD AUDI/VW 1.8L INC SMF."
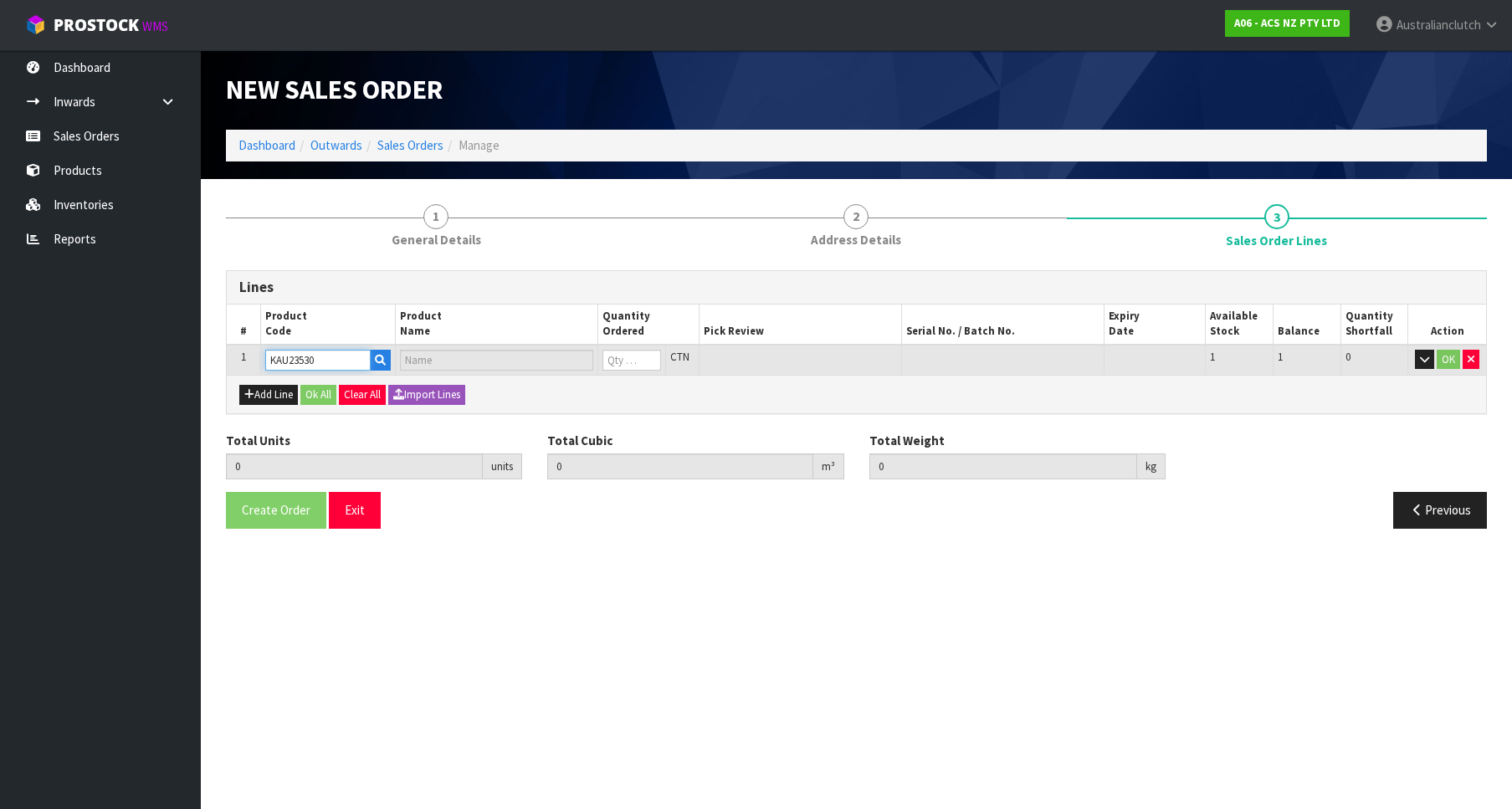
type input "0"
click at [654, 351] on input "0" at bounding box center [633, 360] width 59 height 21
type input "1"
type input "0.01443"
type input "16.1"
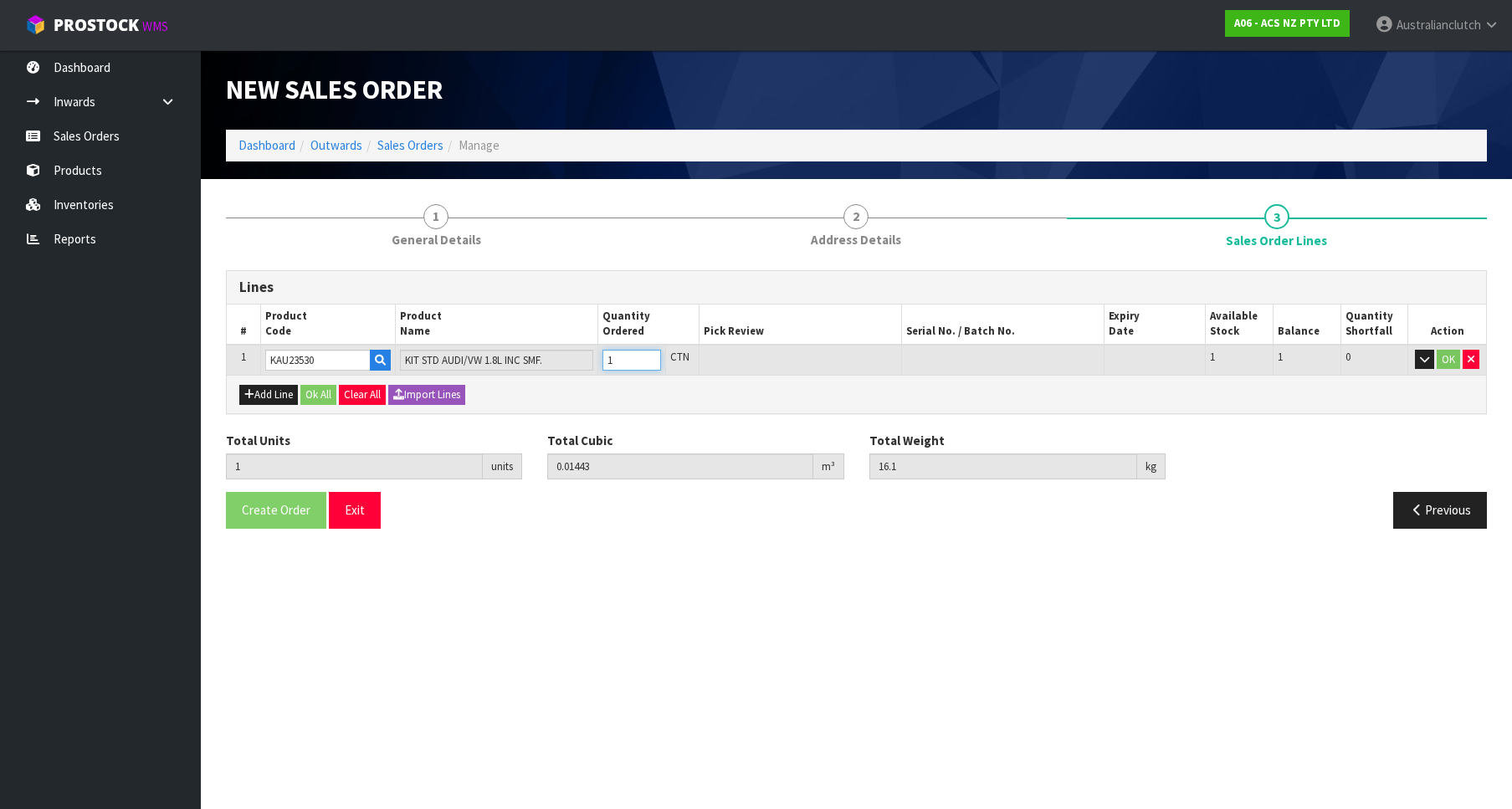
type input "1"
click at [649, 357] on input "1" at bounding box center [633, 360] width 59 height 21
click at [1442, 348] on td "OK" at bounding box center [1447, 360] width 78 height 31
click at [1453, 350] on button "OK" at bounding box center [1448, 359] width 24 height 20
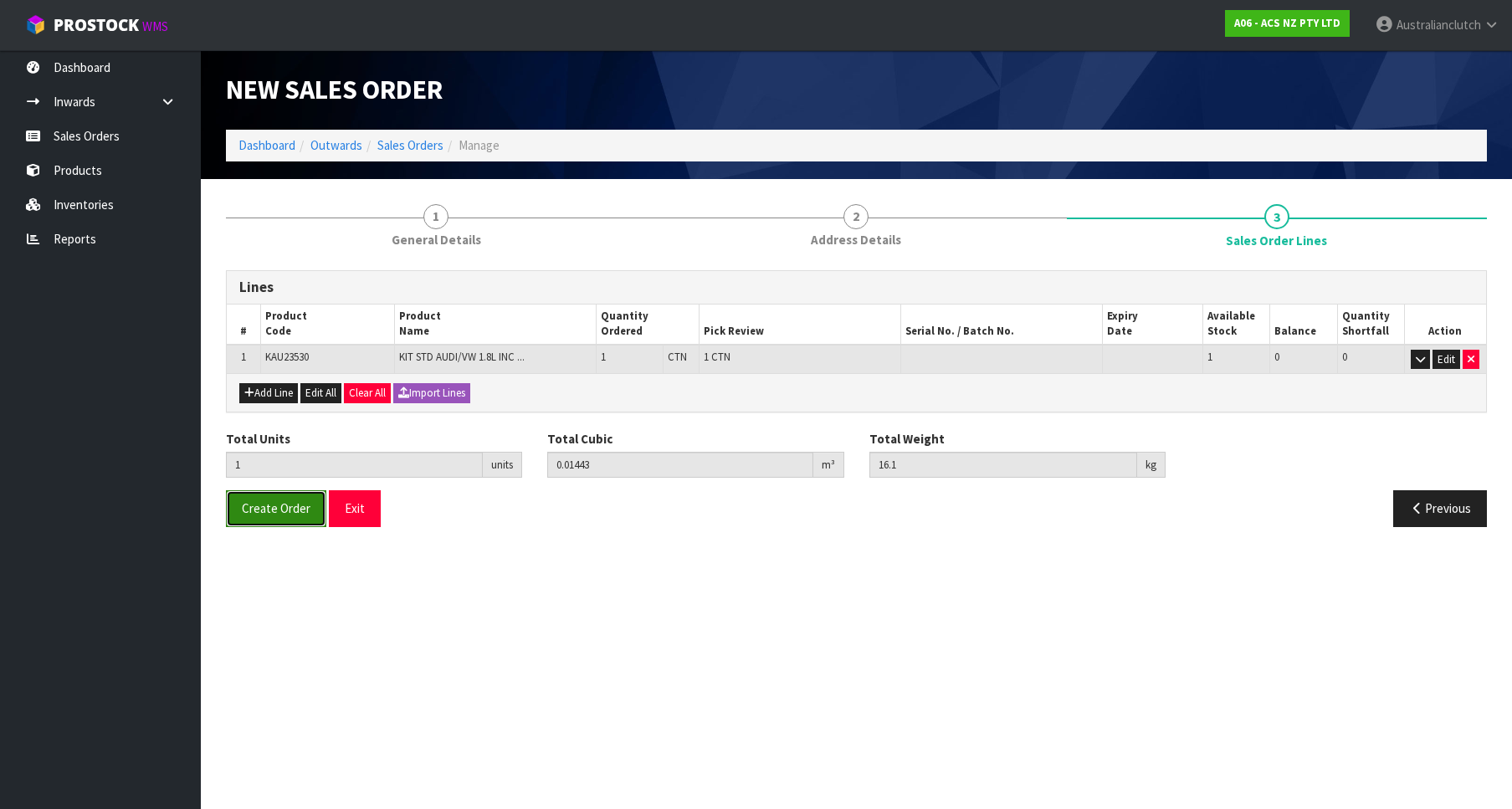
click at [292, 520] on button "Create Order" at bounding box center [276, 508] width 101 height 36
